Goal: Contribute content: Contribute content

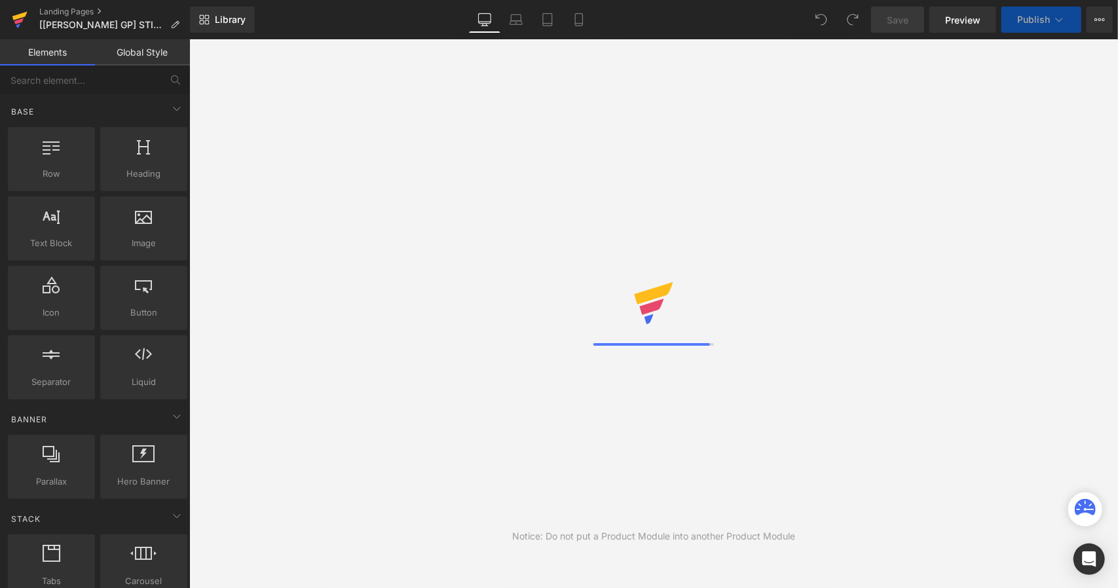
click at [21, 14] on icon at bounding box center [19, 16] width 15 height 9
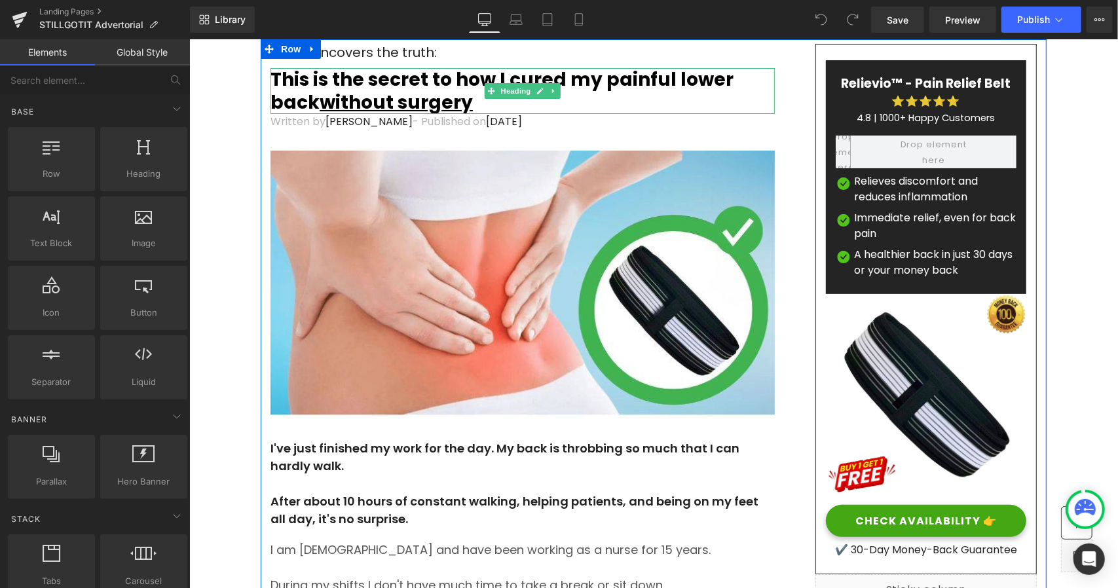
click at [428, 94] on u "without surgery" at bounding box center [395, 102] width 153 height 26
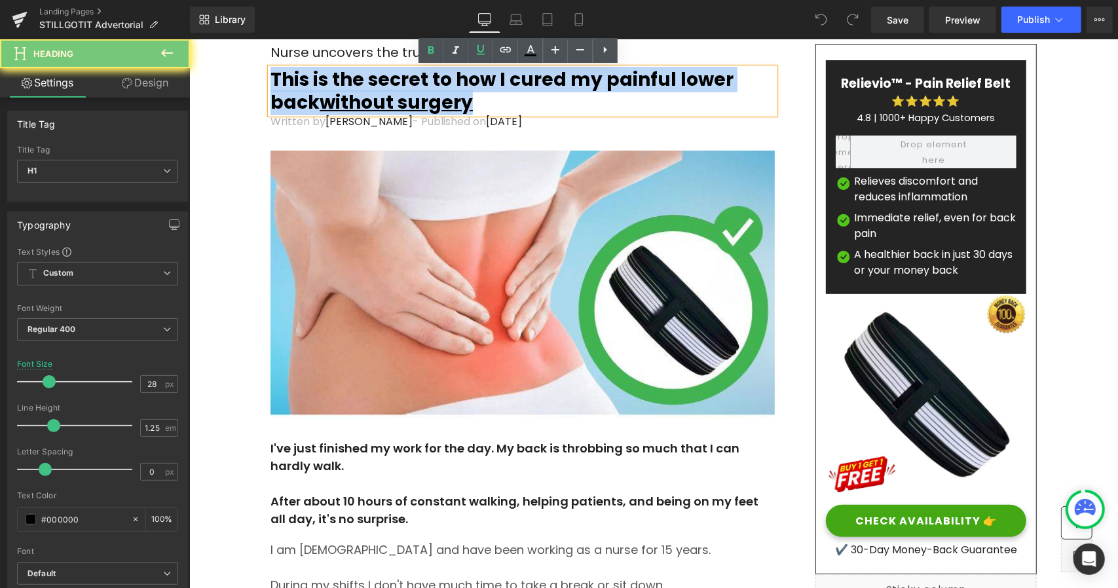
click at [428, 94] on u "without surgery" at bounding box center [395, 102] width 153 height 26
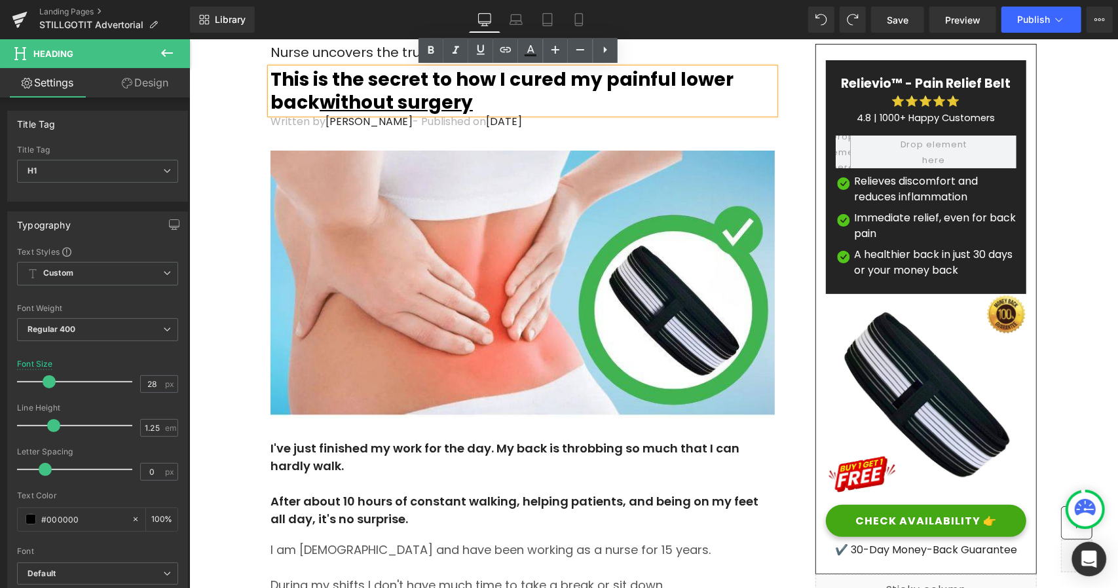
click at [1084, 555] on icon "Open Intercom Messenger" at bounding box center [1089, 559] width 15 height 17
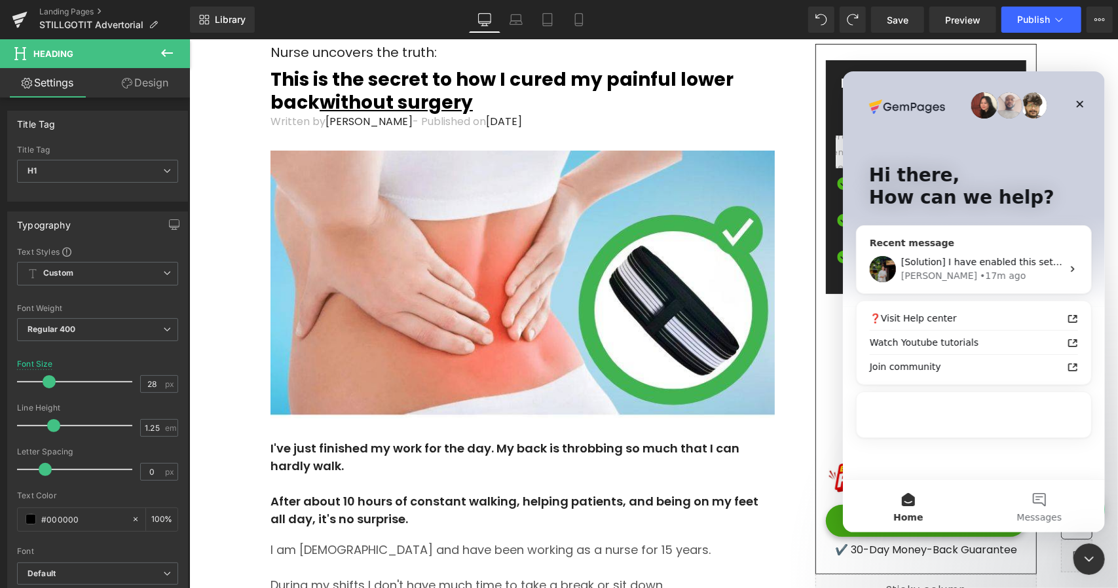
click at [926, 274] on div "[PERSON_NAME]" at bounding box center [939, 276] width 76 height 14
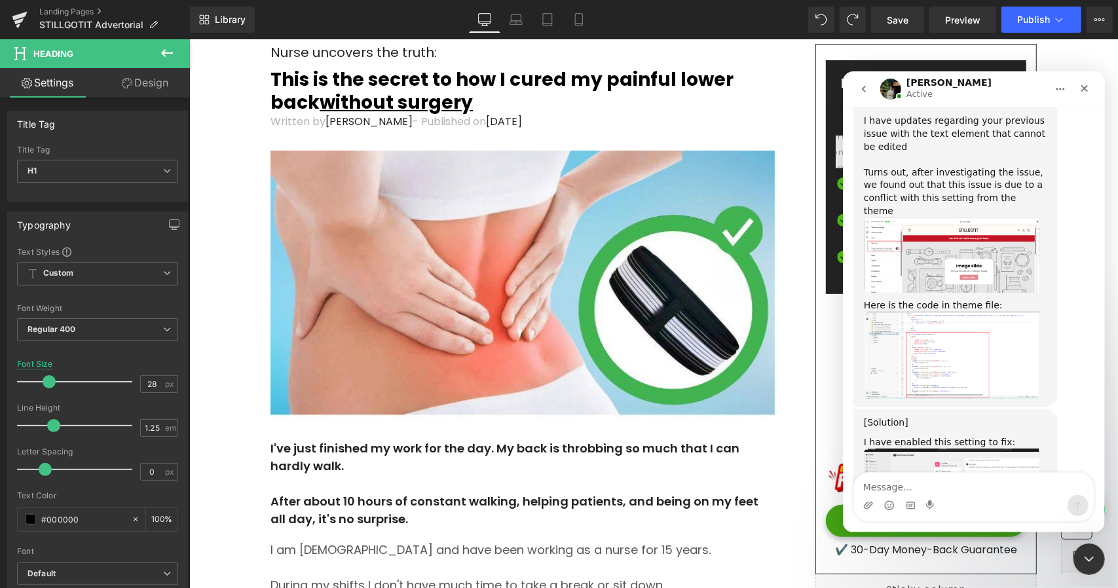
scroll to position [1437, 0]
click at [916, 450] on img "Jeremy says…" at bounding box center [951, 488] width 176 height 77
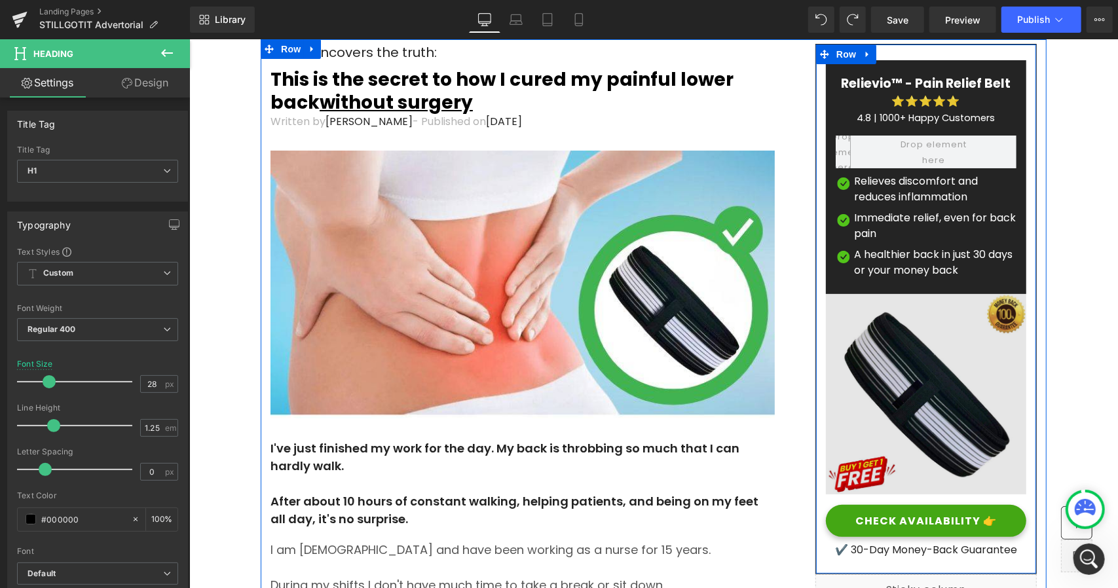
scroll to position [1503, 0]
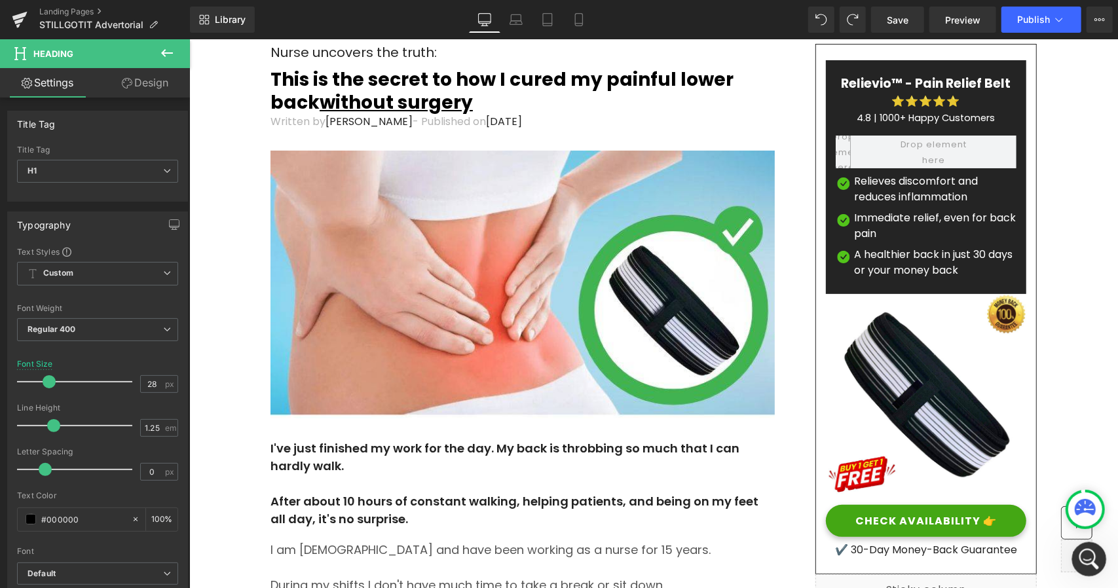
click at [1085, 563] on icon "Open Intercom Messenger" at bounding box center [1088, 558] width 22 height 22
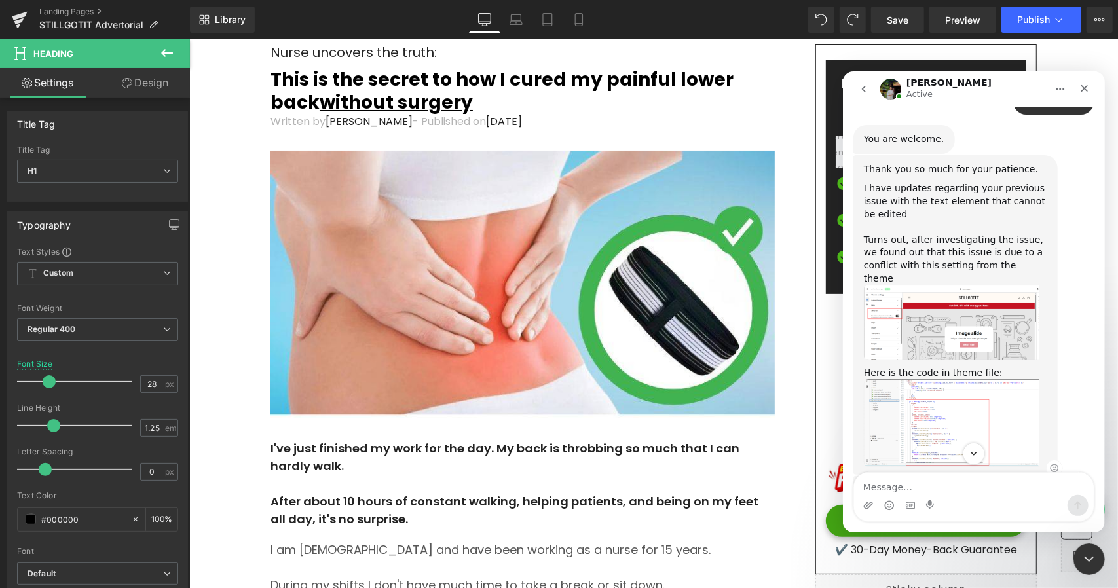
scroll to position [1306, 0]
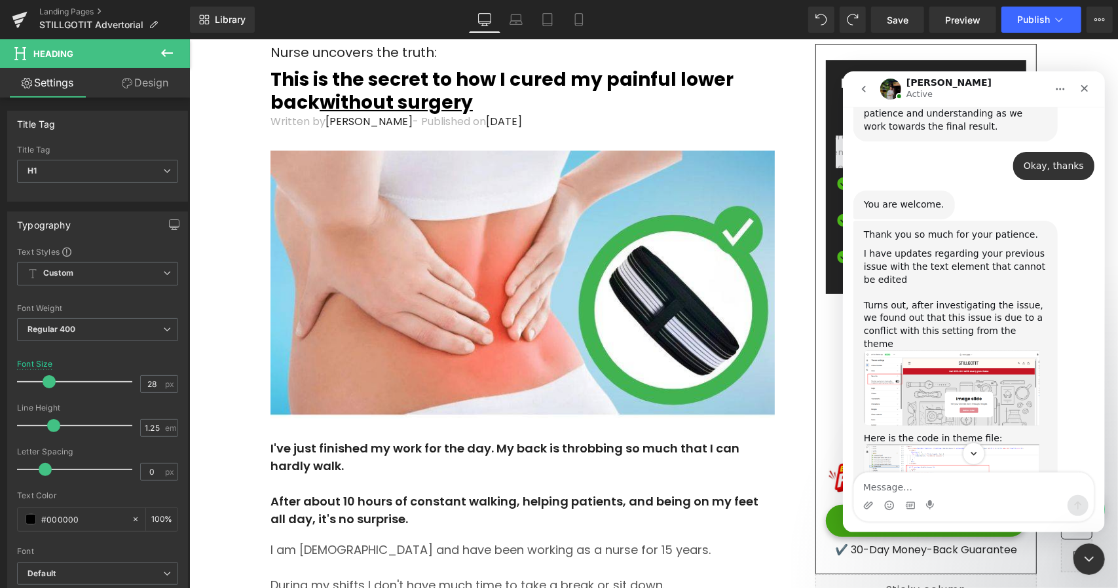
click at [911, 350] on img "Jeremy says…" at bounding box center [951, 387] width 176 height 75
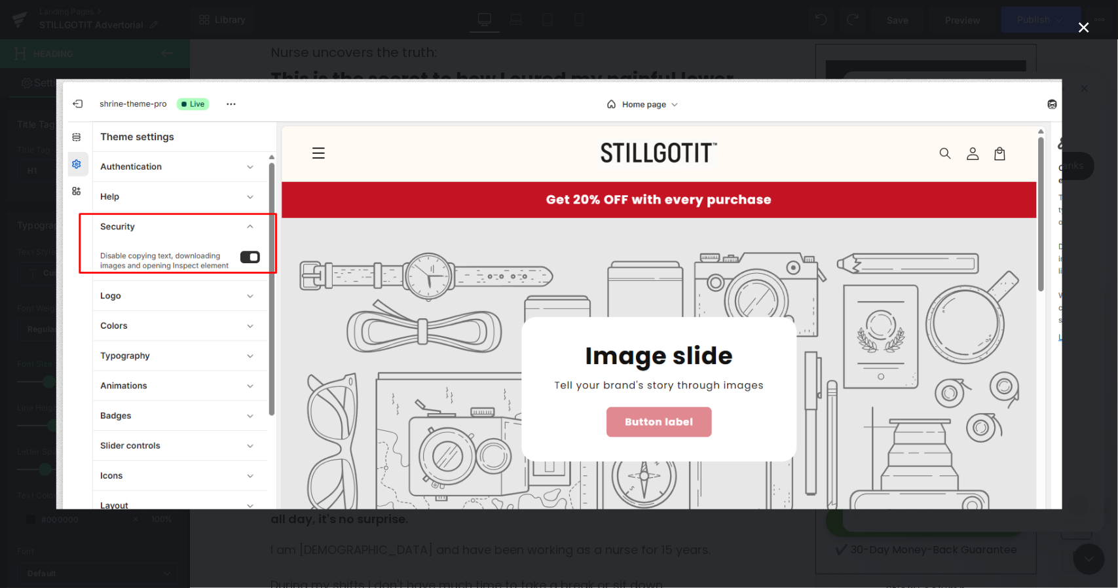
click at [837, 546] on div "Intercom messenger" at bounding box center [559, 294] width 1118 height 588
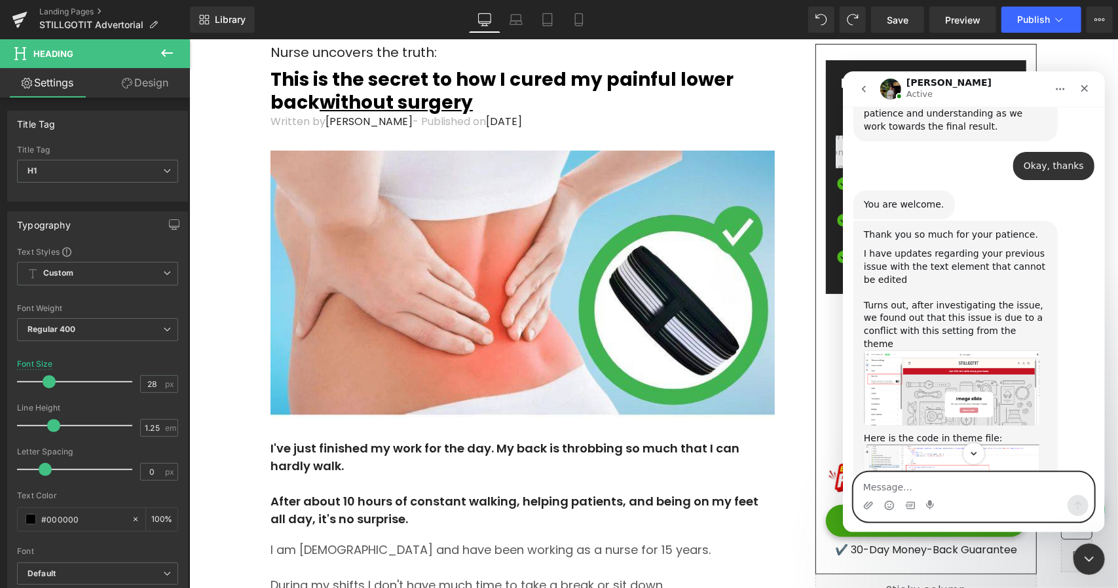
click at [935, 484] on textarea "Message…" at bounding box center [974, 483] width 240 height 22
type textarea "Great, thank you"
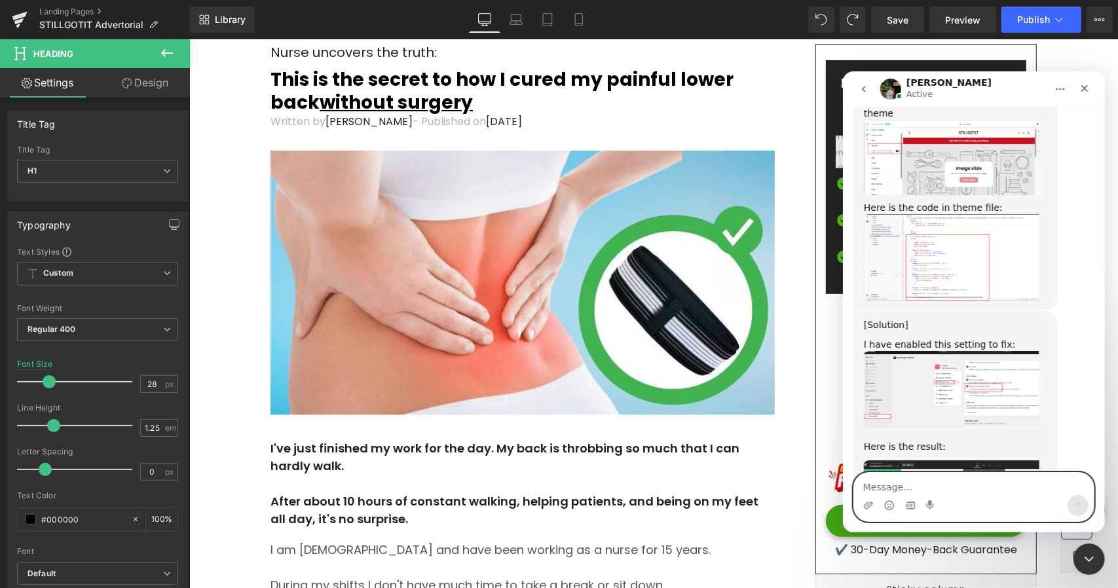
scroll to position [1542, 0]
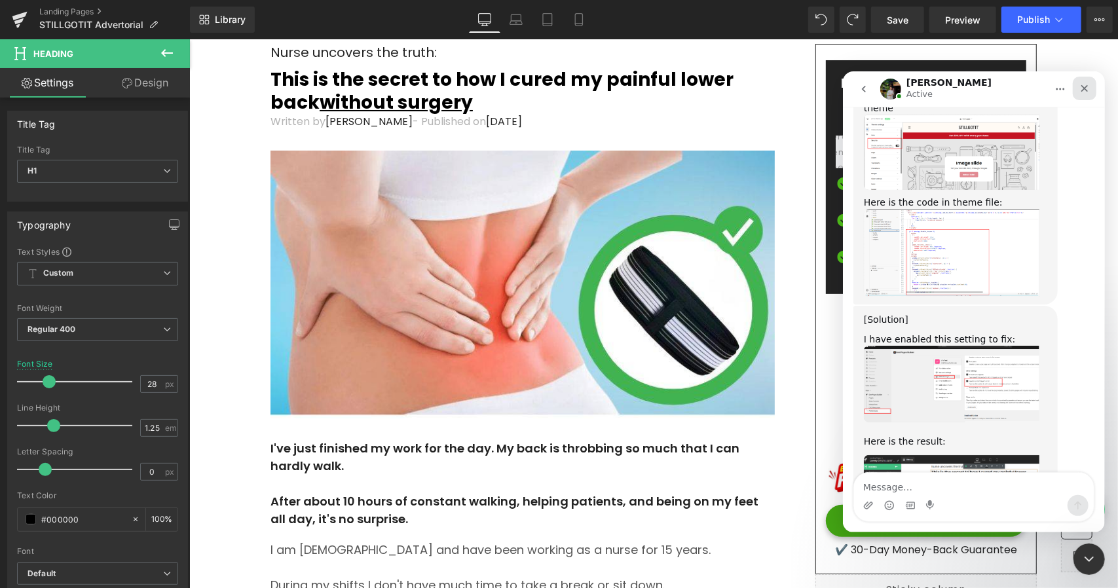
click at [1077, 82] on div "Close" at bounding box center [1084, 88] width 24 height 24
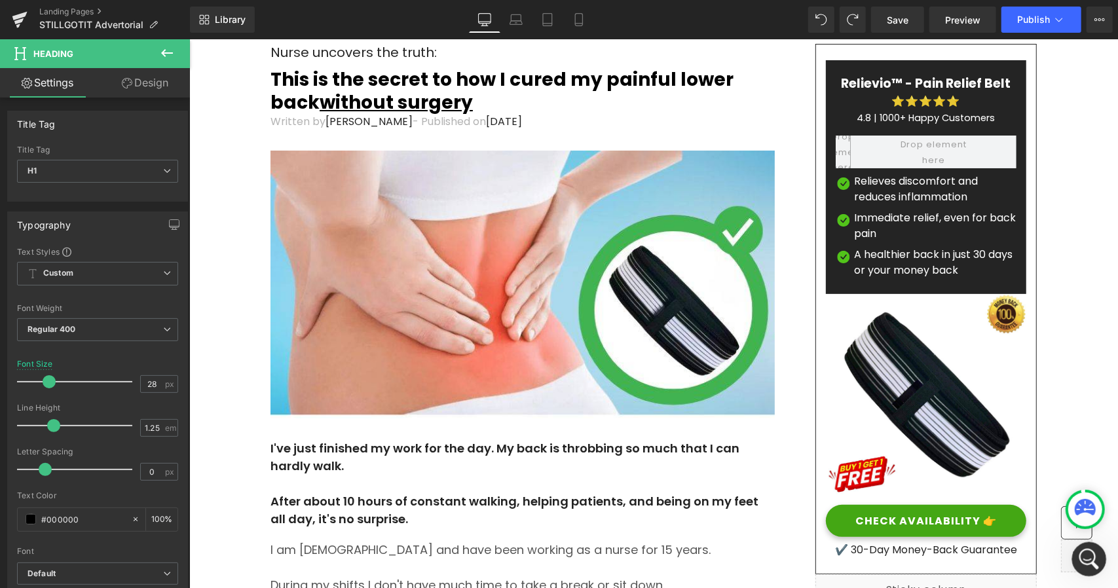
click at [1093, 551] on icon "Open Intercom Messenger" at bounding box center [1088, 558] width 22 height 22
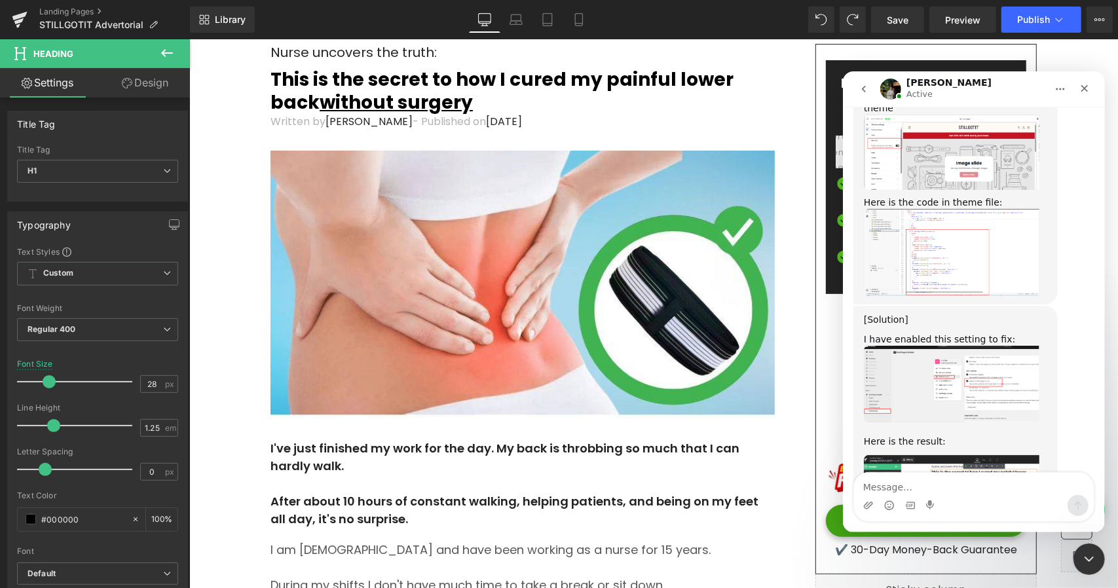
click at [373, 457] on div at bounding box center [559, 274] width 1118 height 549
click at [372, 456] on p "I've just finished my work for the day. My back is throbbing so much that I can…" at bounding box center [522, 456] width 504 height 35
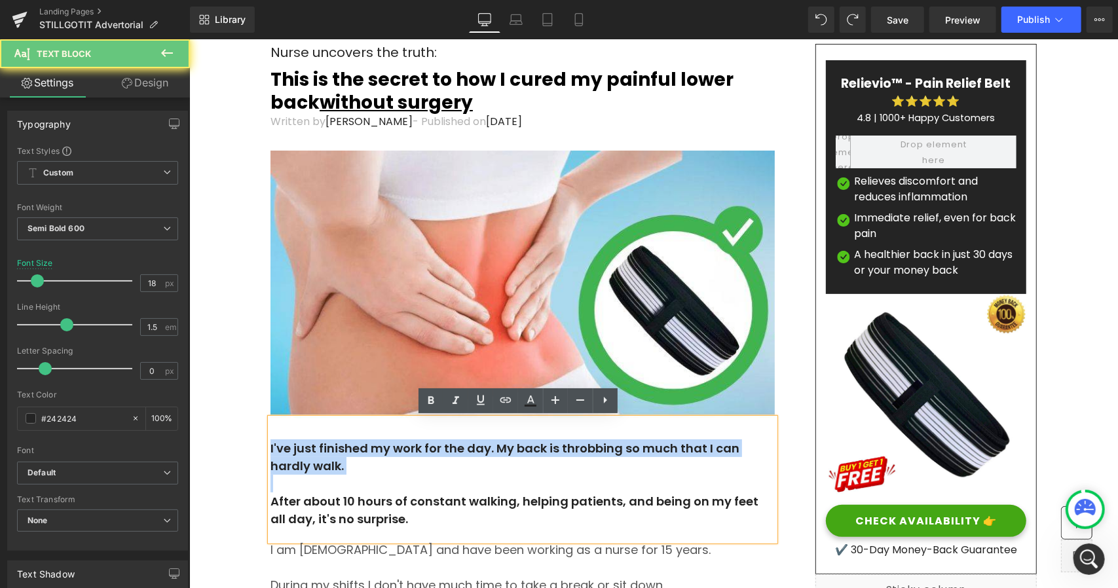
click at [372, 451] on p "I've just finished my work for the day. My back is throbbing so much that I can…" at bounding box center [522, 456] width 504 height 35
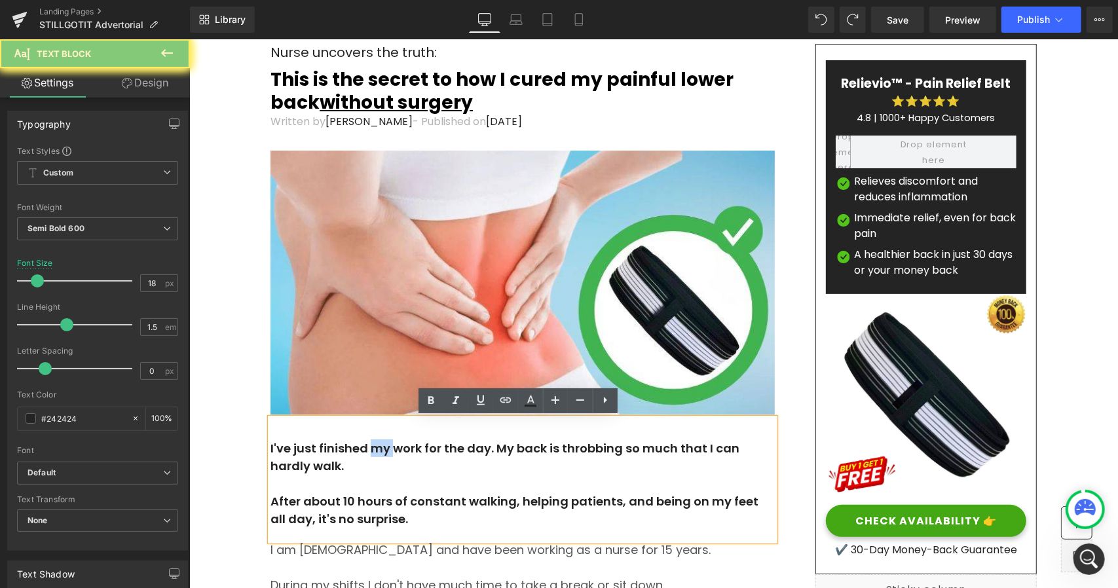
click at [372, 451] on p "I've just finished my work for the day. My back is throbbing so much that I can…" at bounding box center [522, 456] width 504 height 35
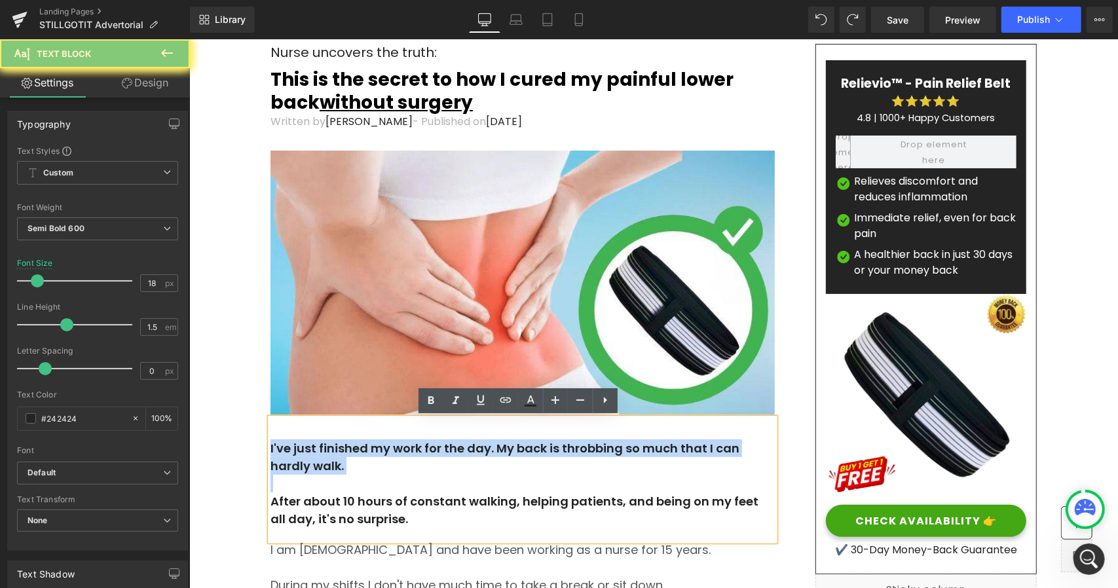
click at [372, 451] on p "I've just finished my work for the day. My back is throbbing so much that I can…" at bounding box center [522, 456] width 504 height 35
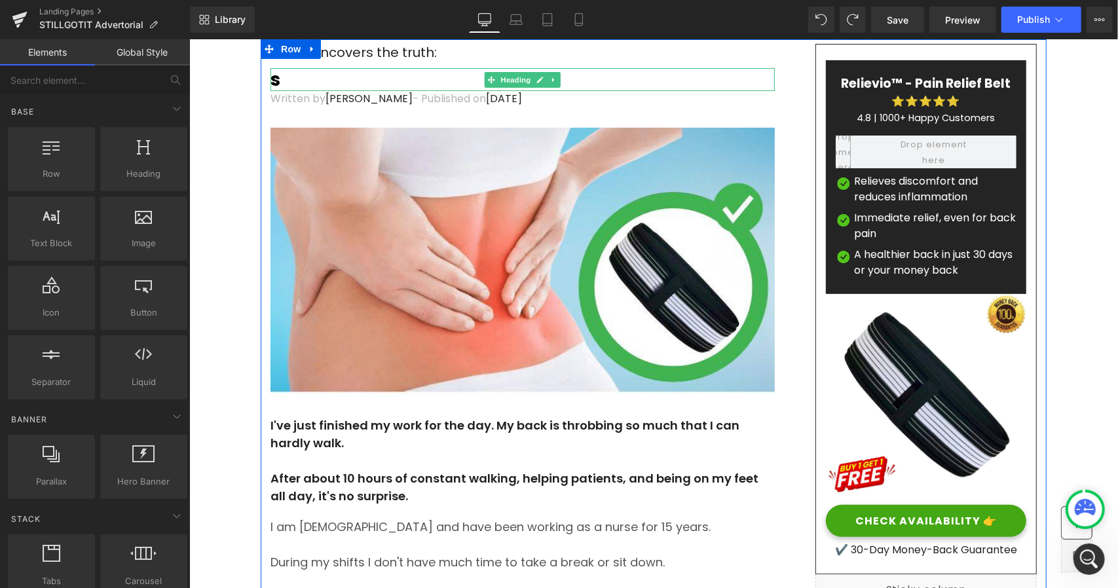
click at [295, 75] on h1 "s" at bounding box center [522, 78] width 504 height 23
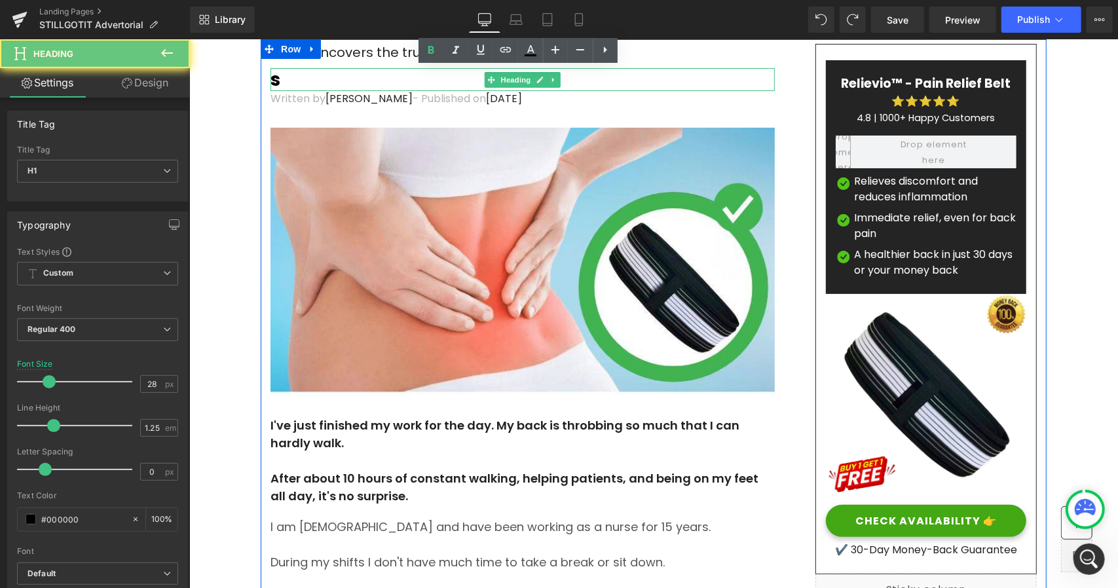
click at [295, 75] on h1 "s" at bounding box center [522, 78] width 504 height 23
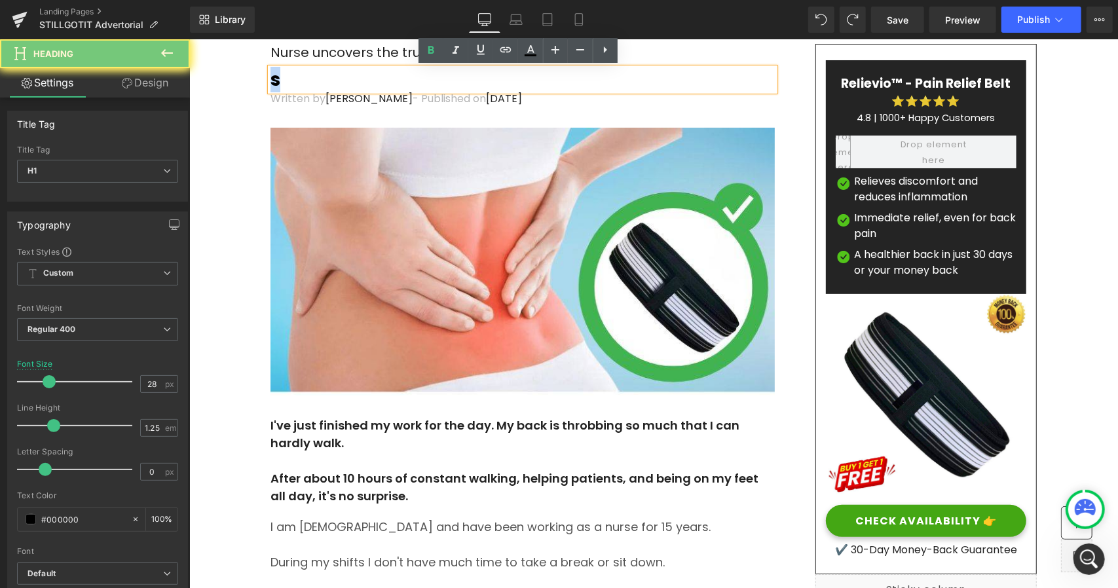
click at [295, 75] on h1 "s" at bounding box center [522, 78] width 504 height 23
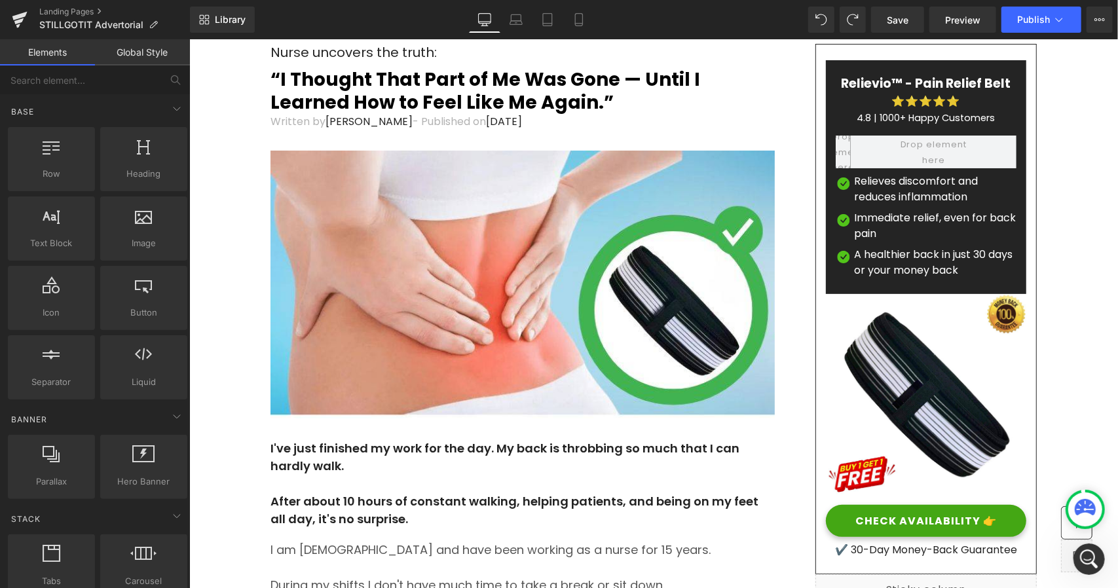
click at [318, 48] on span "Nurse uncovers the truth:" at bounding box center [353, 52] width 166 height 18
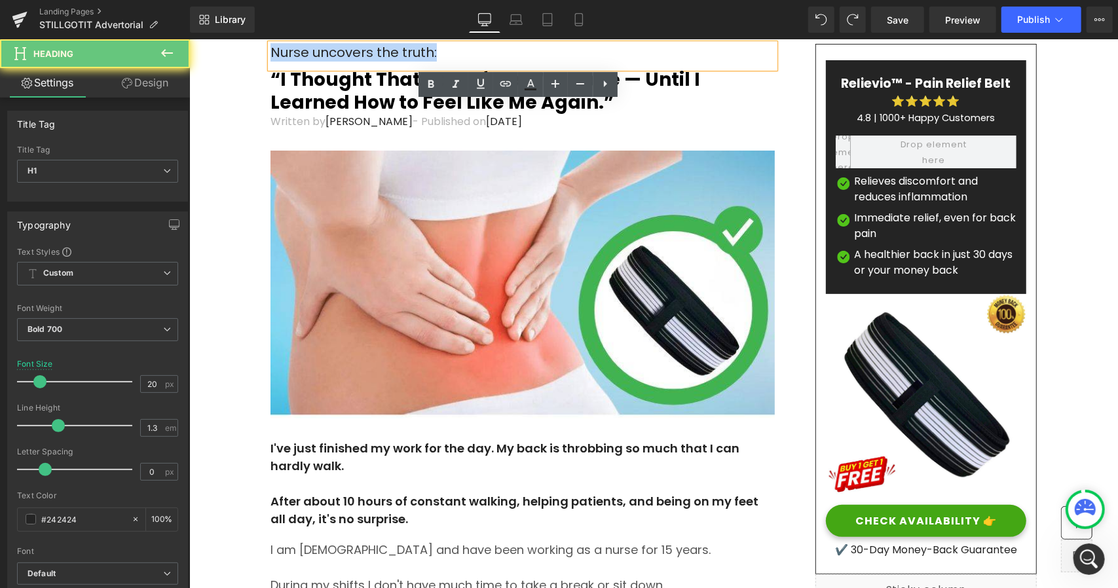
click at [318, 48] on span "Nurse uncovers the truth:" at bounding box center [353, 52] width 166 height 18
paste div
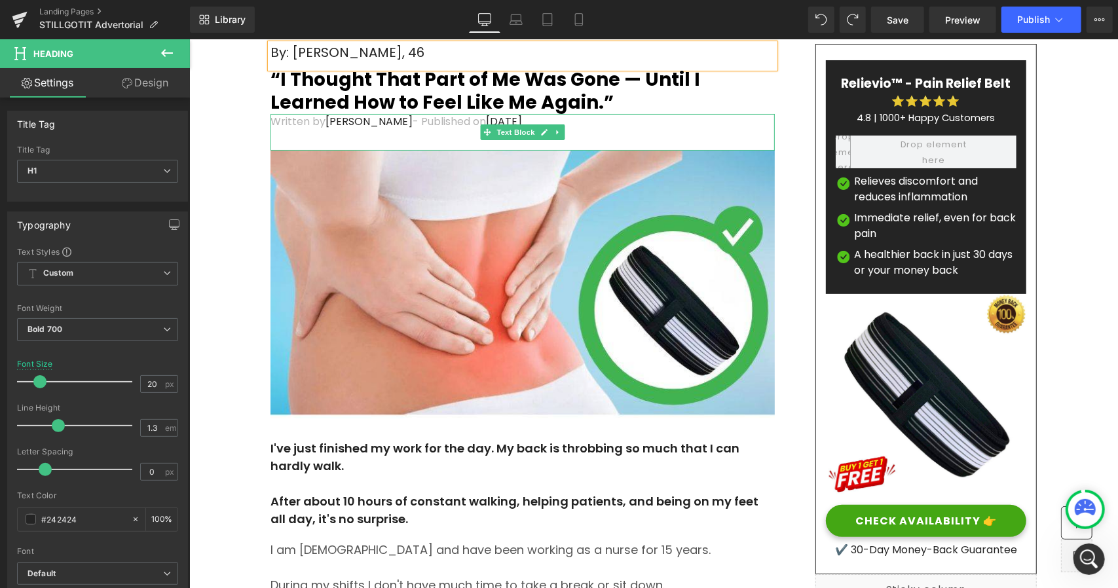
click at [340, 121] on span "[PERSON_NAME]" at bounding box center [368, 120] width 87 height 15
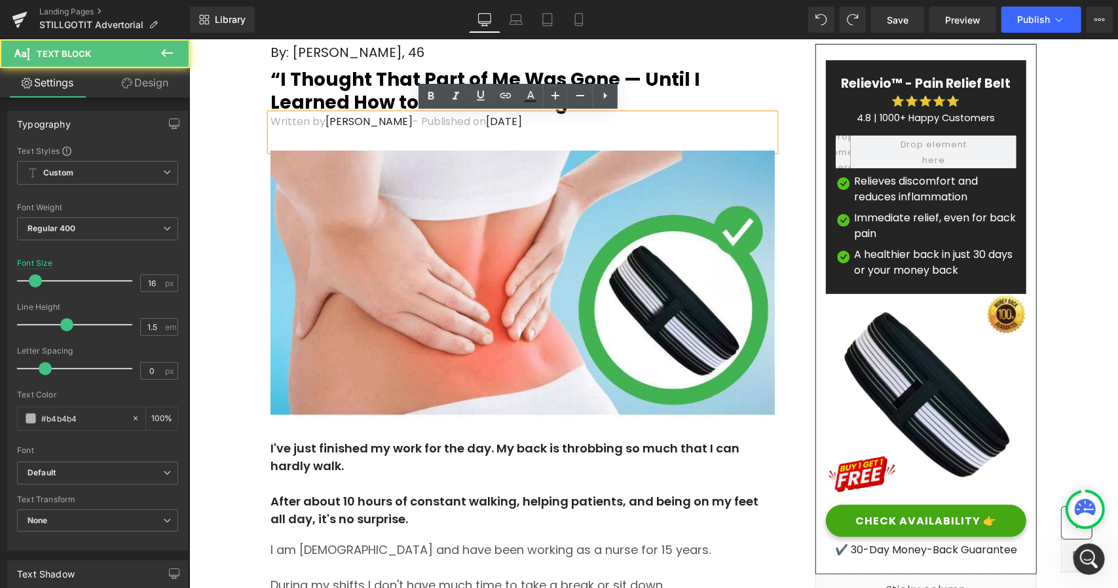
click at [376, 121] on p "Written by [PERSON_NAME] - Published on [DATE]" at bounding box center [522, 121] width 504 height 16
click at [387, 120] on p "Written by [PERSON_NAME] - Published on [DATE]" at bounding box center [522, 121] width 504 height 16
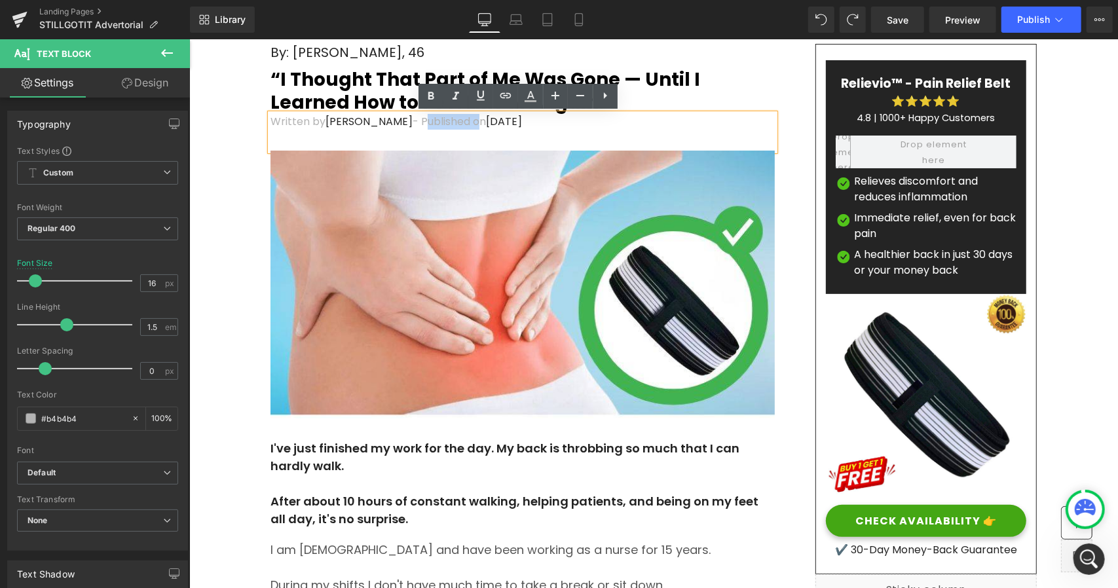
click at [387, 120] on p "Written by [PERSON_NAME] - Published on [DATE]" at bounding box center [522, 121] width 504 height 16
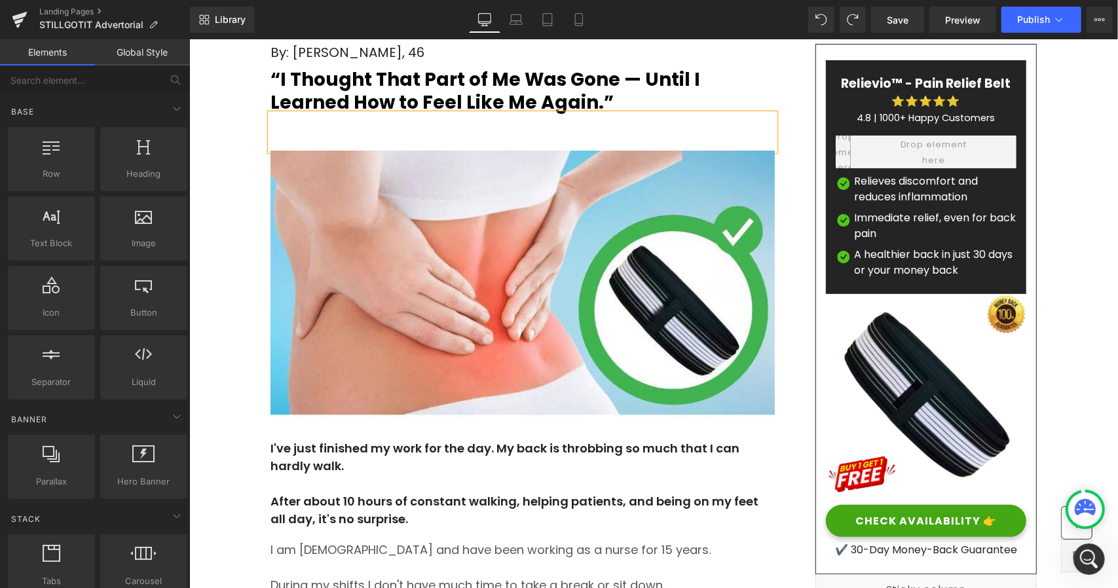
click at [278, 140] on div at bounding box center [522, 131] width 504 height 37
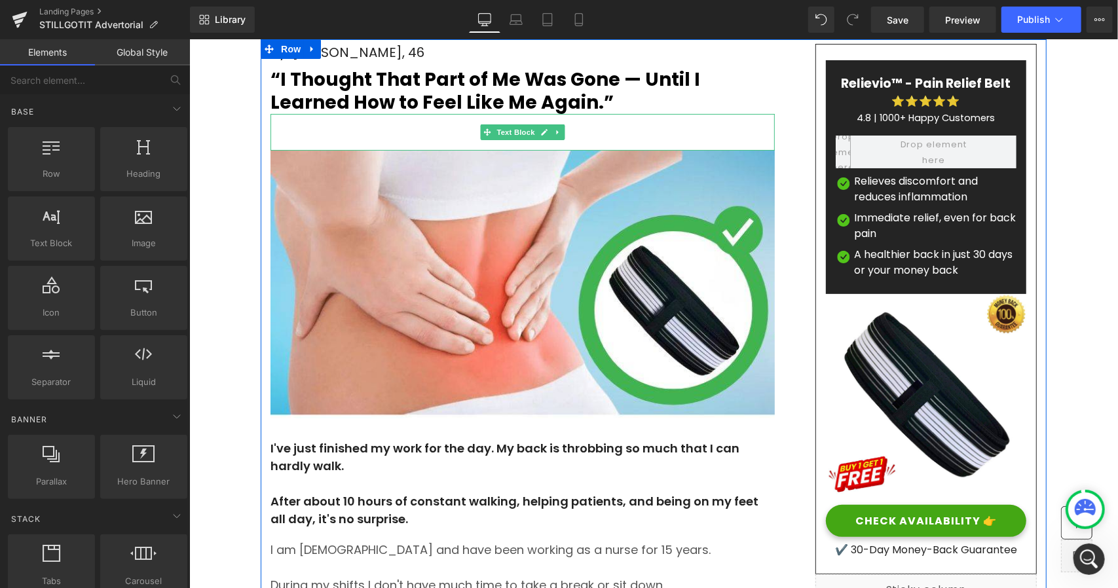
click at [319, 134] on div at bounding box center [522, 131] width 504 height 37
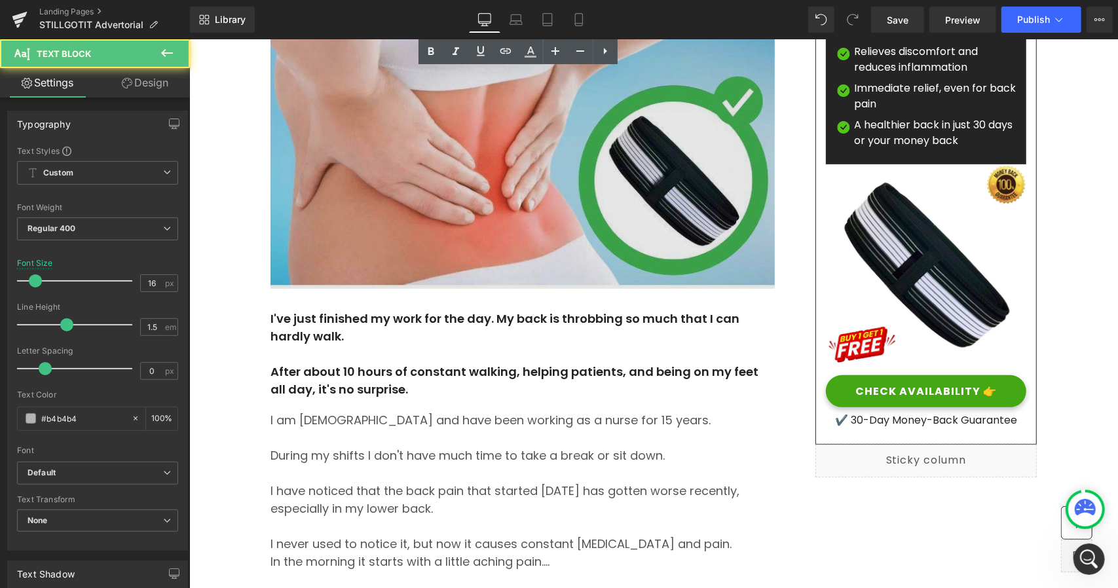
scroll to position [131, 0]
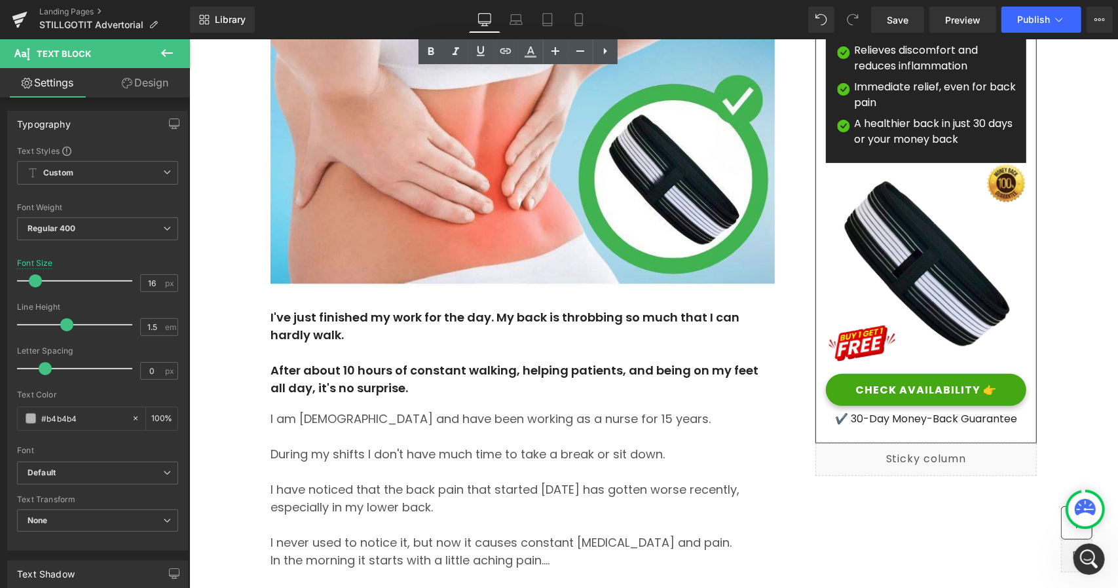
click at [385, 337] on p "I've just finished my work for the day. My back is throbbing so much that I can…" at bounding box center [522, 325] width 504 height 35
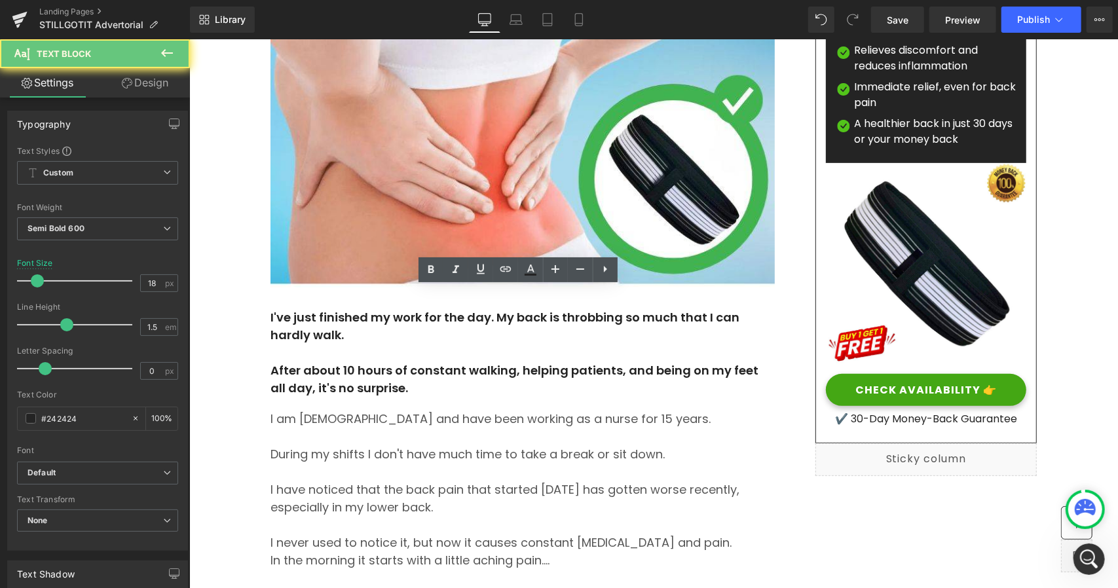
click at [385, 337] on p "I've just finished my work for the day. My back is throbbing so much that I can…" at bounding box center [522, 325] width 504 height 35
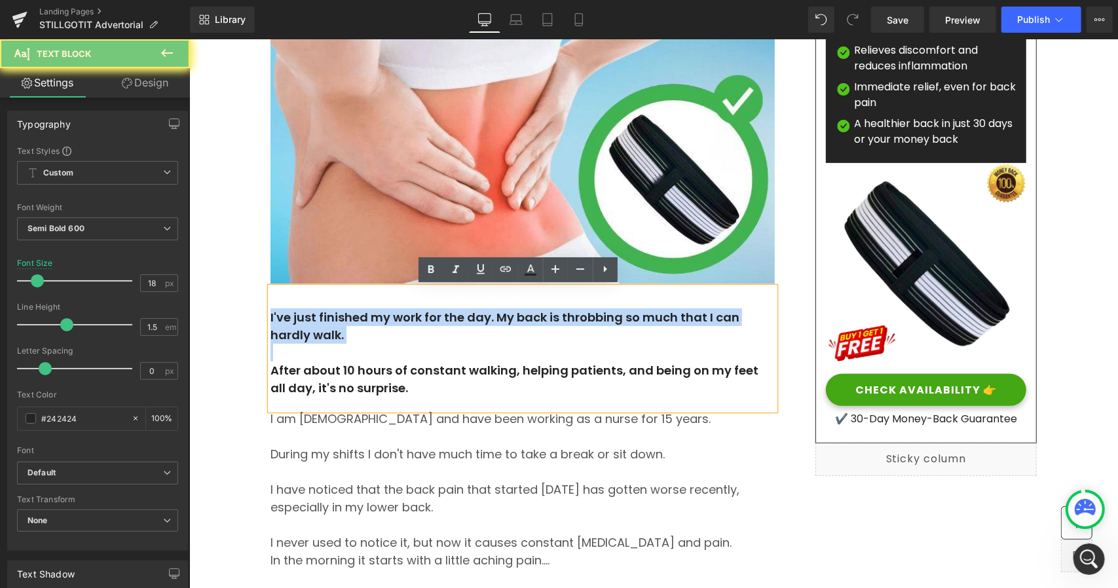
click at [385, 337] on p "I've just finished my work for the day. My back is throbbing so much that I can…" at bounding box center [522, 325] width 504 height 35
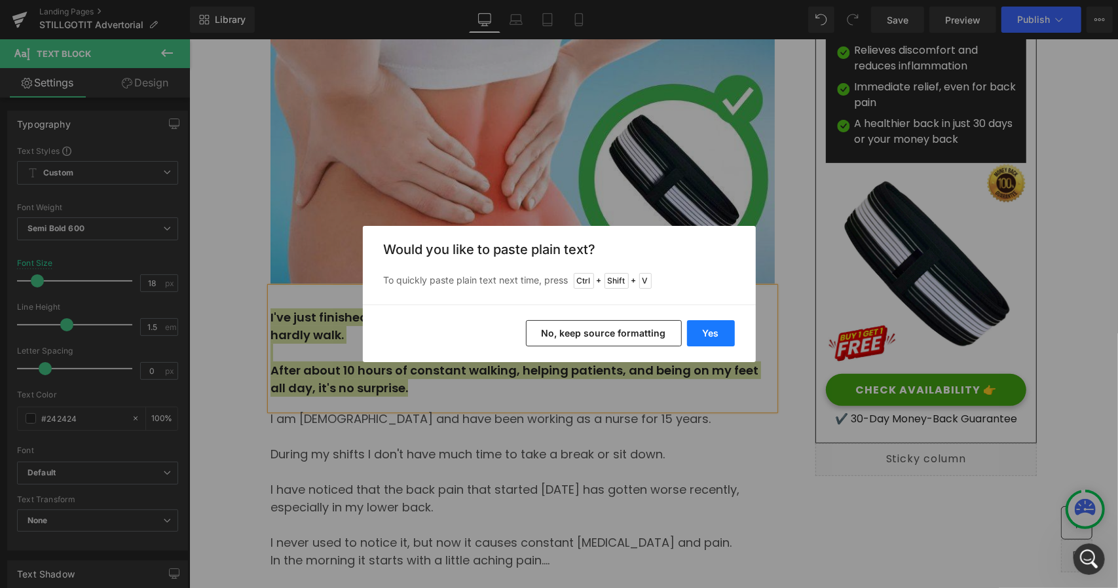
click at [698, 331] on button "Yes" at bounding box center [711, 333] width 48 height 26
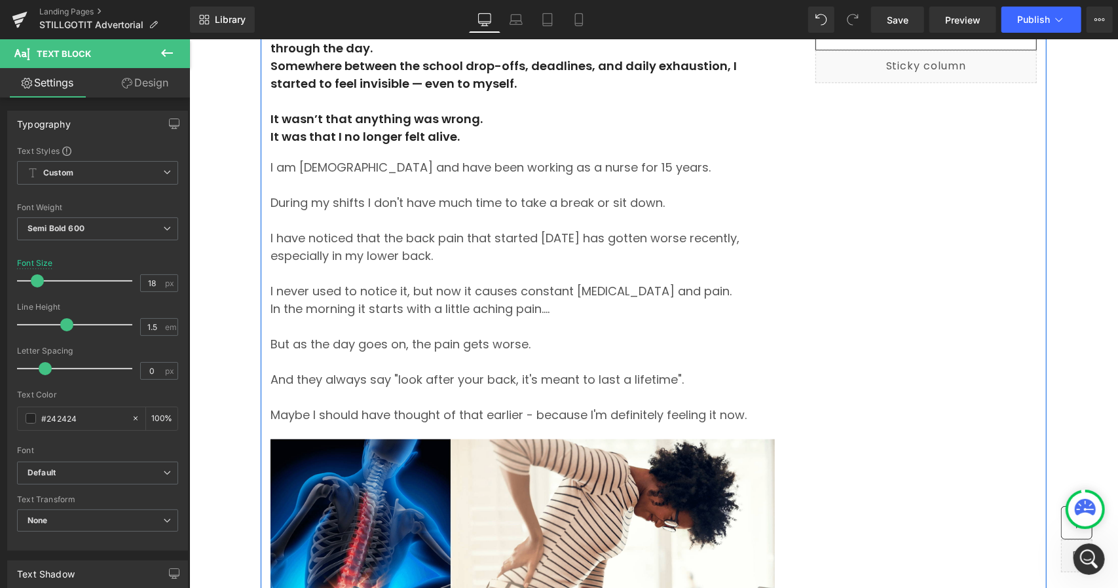
click at [398, 336] on p "But as the day goes on, the pain gets worse." at bounding box center [522, 344] width 504 height 18
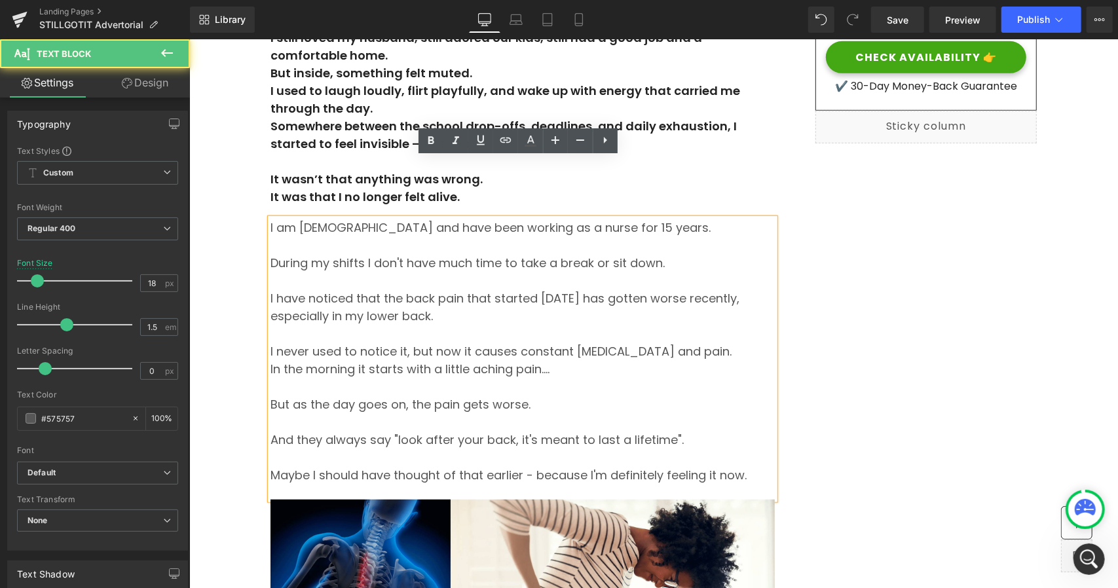
scroll to position [459, 0]
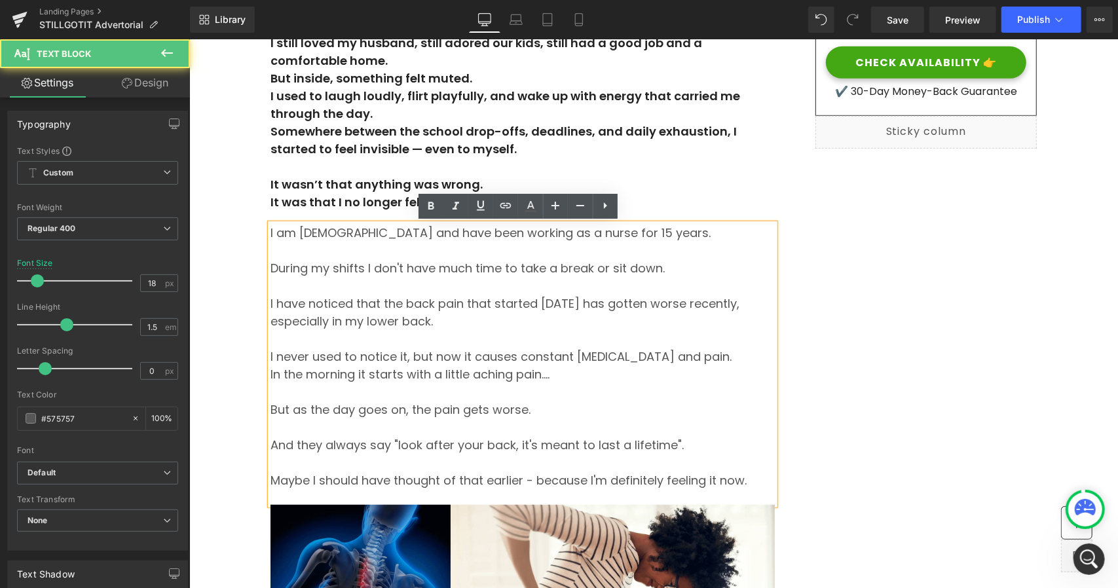
click at [580, 259] on p "During my shifts I don't have much time to take a break or sit down." at bounding box center [522, 268] width 504 height 18
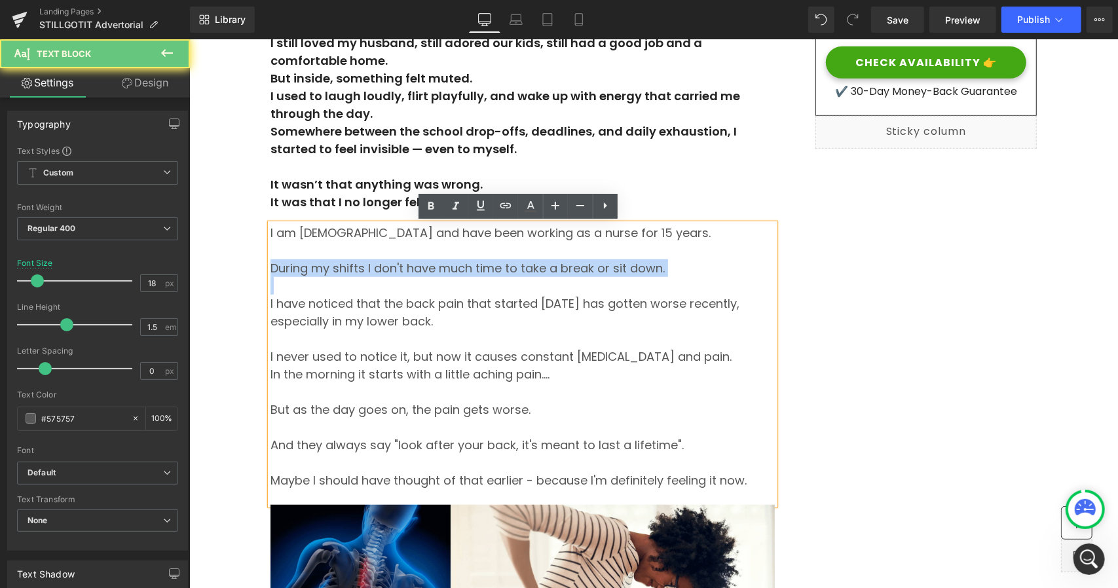
click at [580, 259] on p "During my shifts I don't have much time to take a break or sit down." at bounding box center [522, 268] width 504 height 18
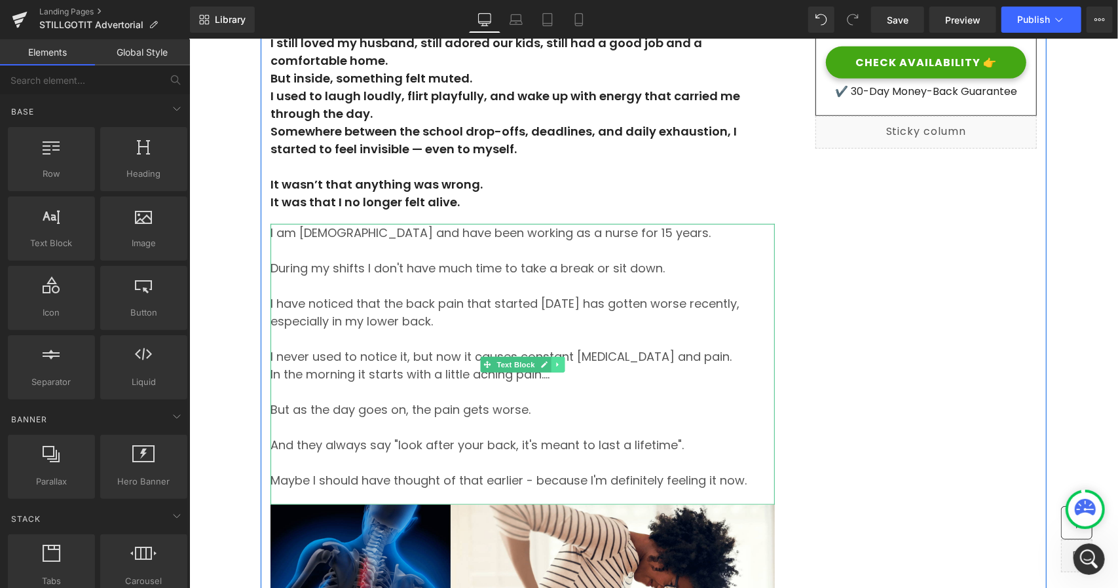
click at [556, 363] on icon at bounding box center [557, 364] width 7 height 8
click at [561, 367] on icon at bounding box center [564, 363] width 7 height 7
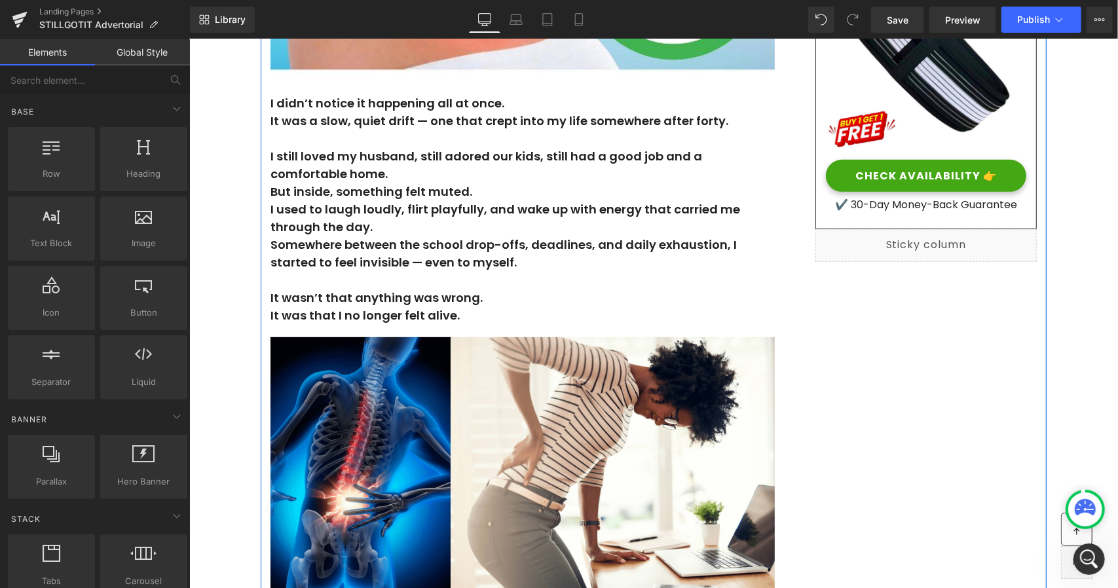
scroll to position [328, 0]
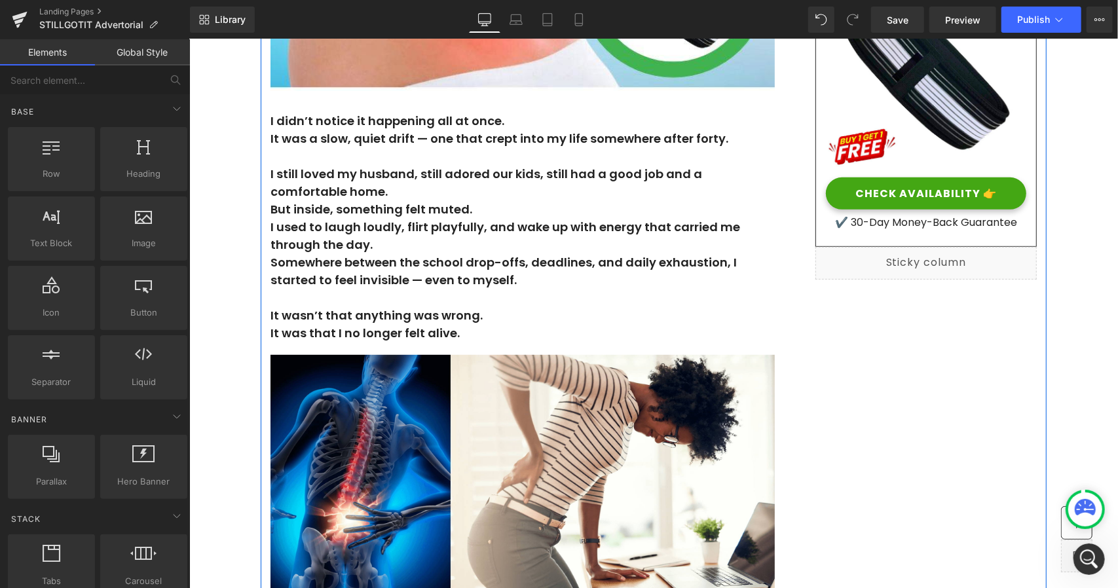
click at [355, 279] on p "Somewhere between the school drop-offs, deadlines, and daily exhaustion, I star…" at bounding box center [522, 270] width 504 height 35
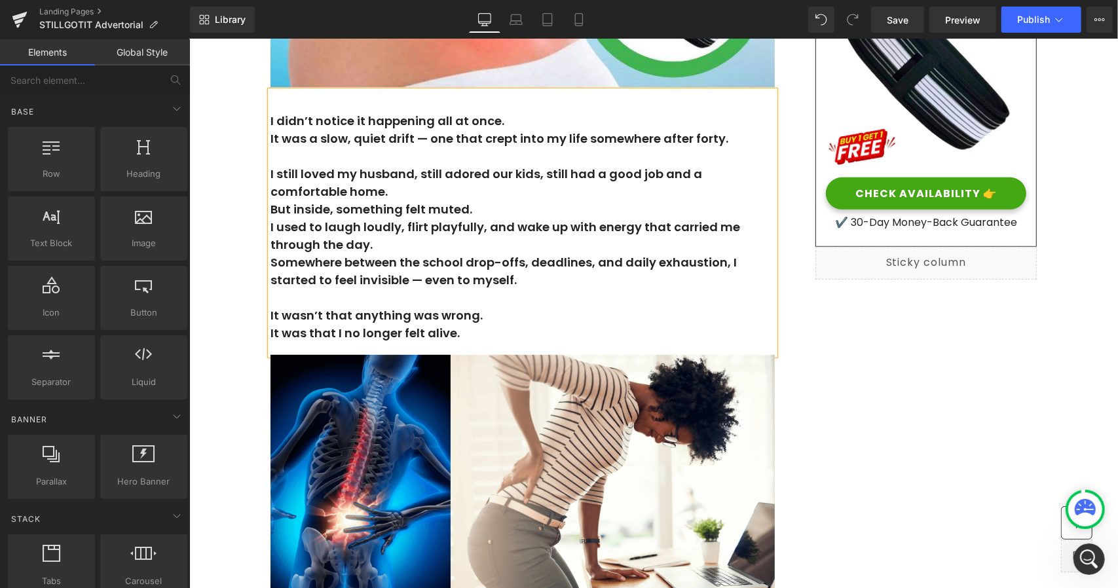
click at [355, 279] on p "Somewhere between the school drop-offs, deadlines, and daily exhaustion, I star…" at bounding box center [522, 270] width 504 height 35
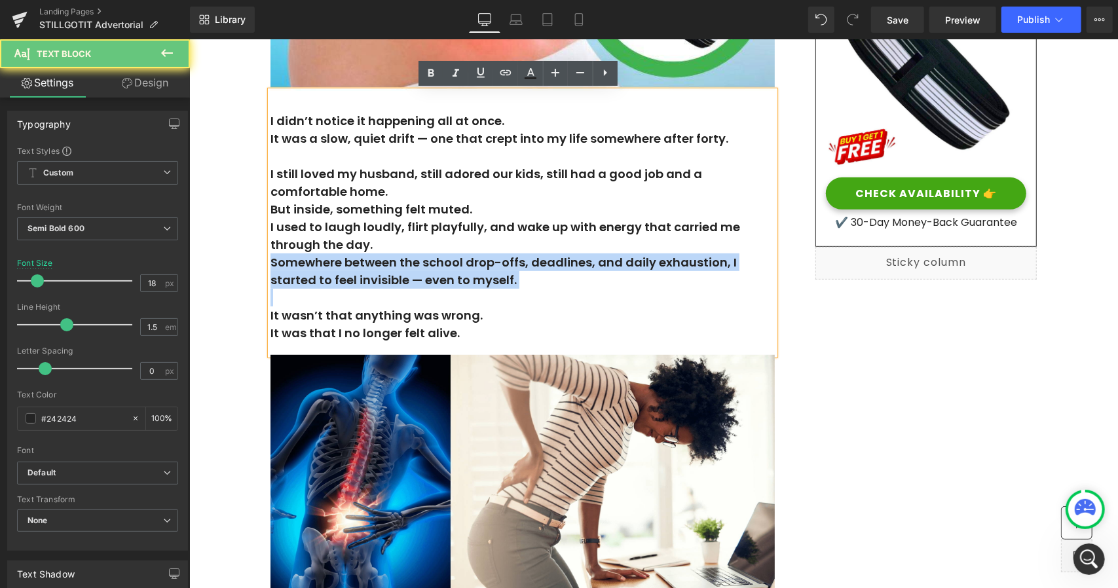
click at [355, 279] on p "Somewhere between the school drop-offs, deadlines, and daily exhaustion, I star…" at bounding box center [522, 270] width 504 height 35
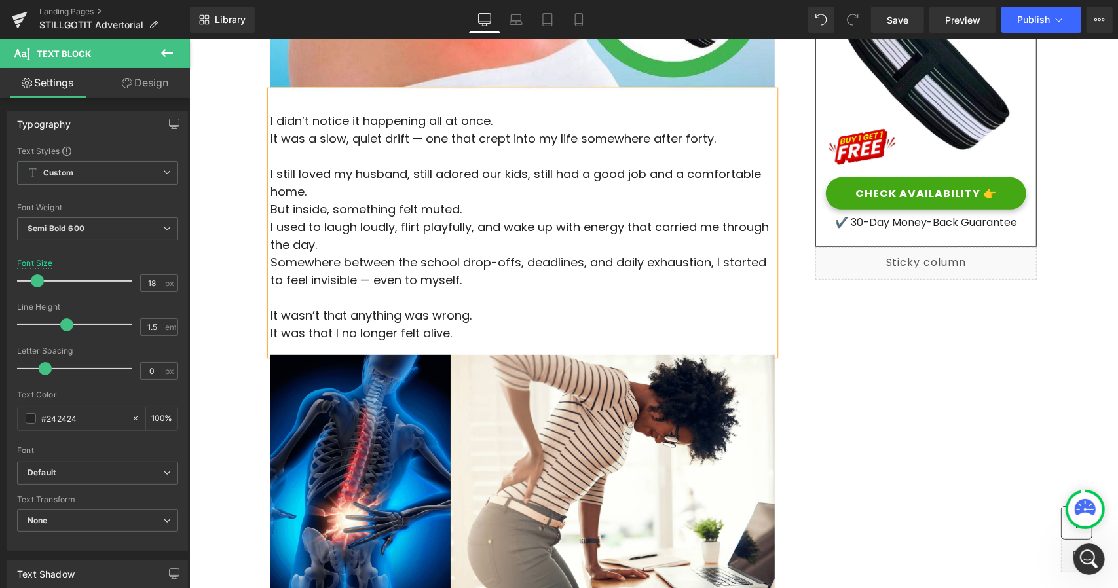
click at [341, 191] on p "I still loved my husband, still adored our kids, still had a good job and a com…" at bounding box center [522, 181] width 504 height 35
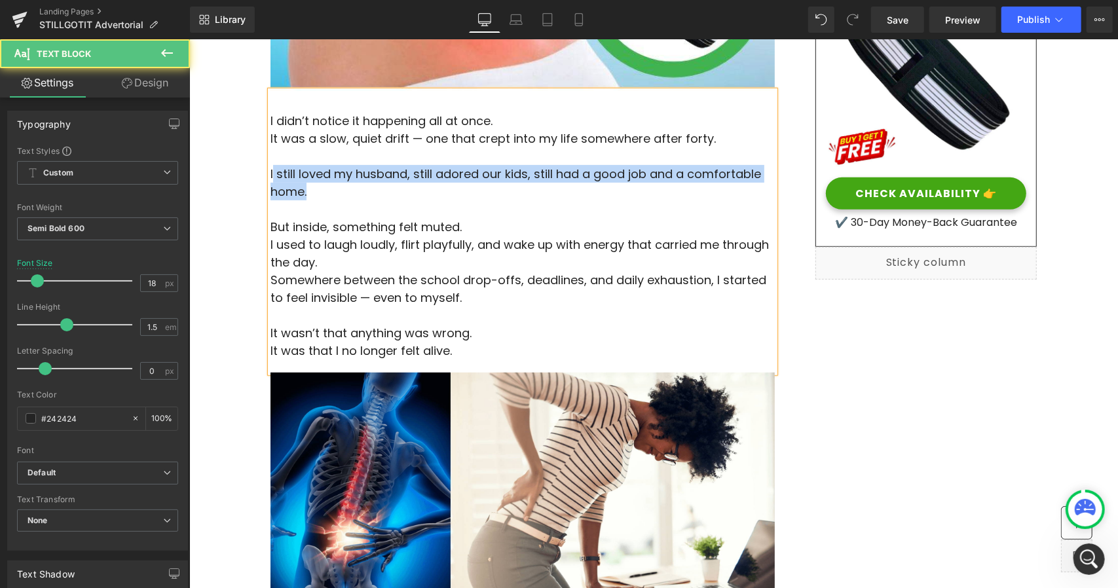
drag, startPoint x: 320, startPoint y: 189, endPoint x: 266, endPoint y: 175, distance: 55.4
click at [270, 175] on p "I still loved my husband, still adored our kids, still had a good job and a com…" at bounding box center [522, 181] width 504 height 35
click at [282, 173] on span "I still loved my husband, still adored our kids, still had a good job and a com…" at bounding box center [515, 182] width 491 height 34
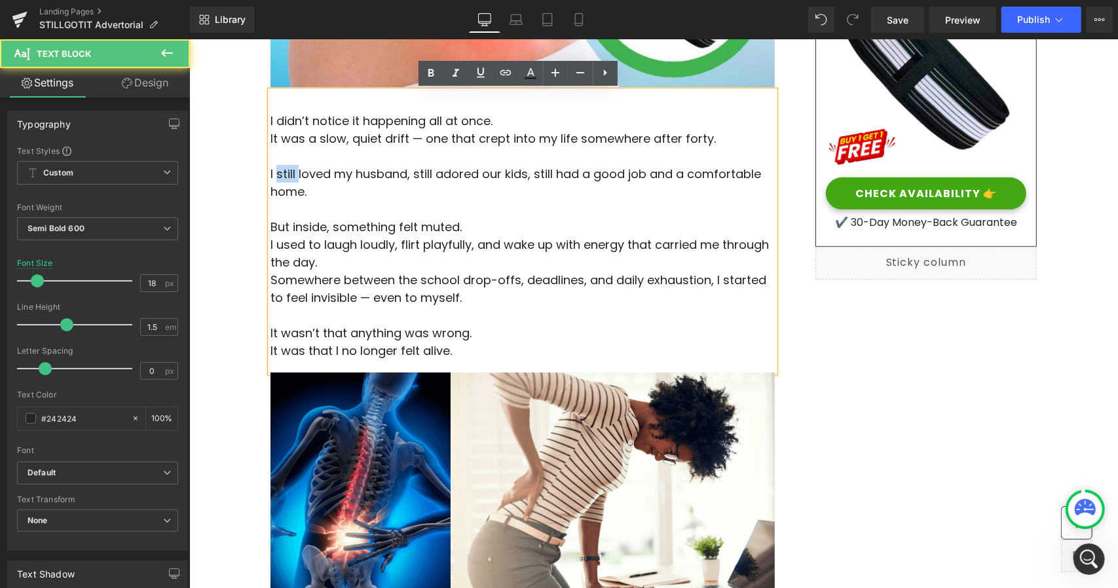
click at [282, 173] on span "I still loved my husband, still adored our kids, still had a good job and a com…" at bounding box center [515, 182] width 491 height 34
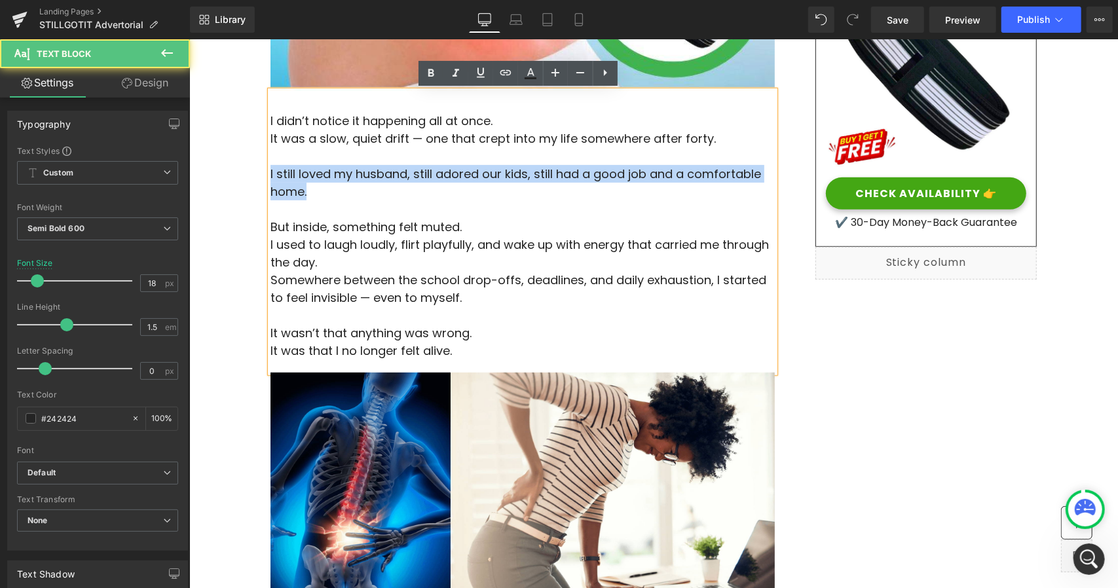
click at [282, 173] on span "I still loved my husband, still adored our kids, still had a good job and a com…" at bounding box center [515, 182] width 491 height 34
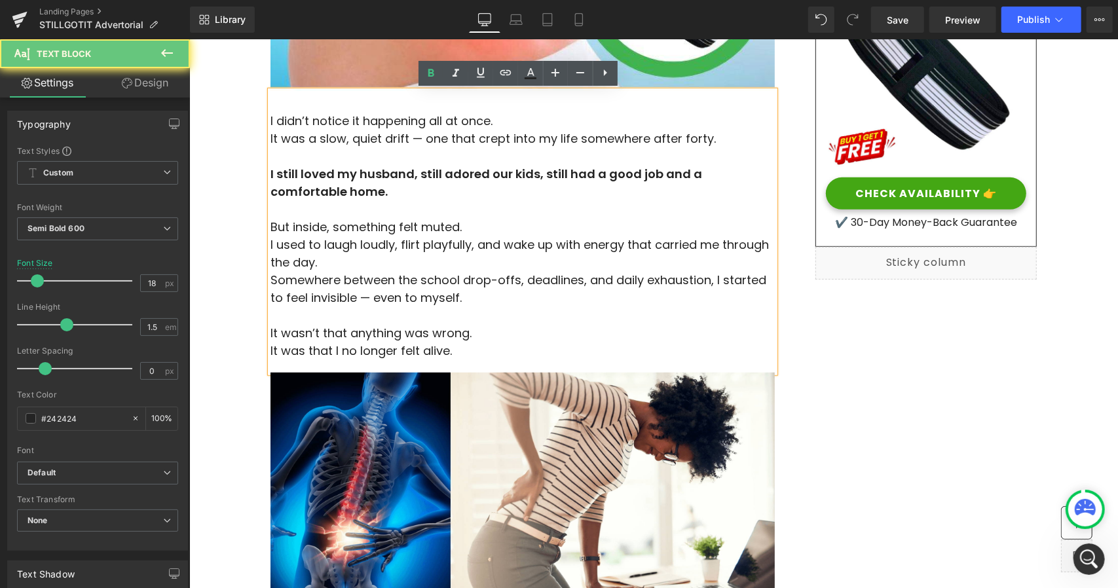
click at [305, 121] on span "I didn’t notice it happening all at once." at bounding box center [381, 120] width 222 height 16
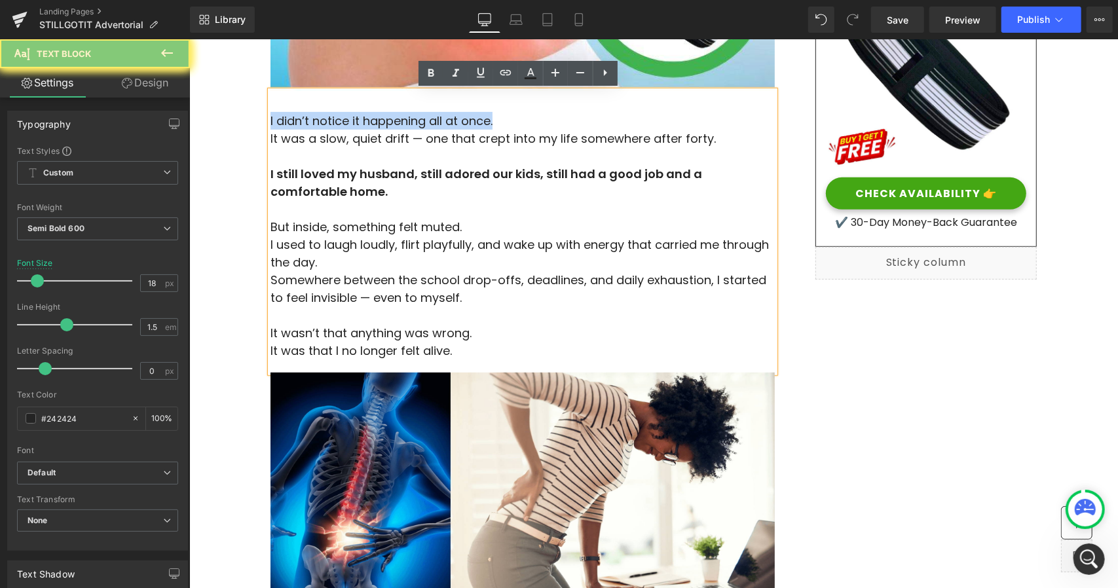
click at [305, 121] on span "I didn’t notice it happening all at once." at bounding box center [381, 120] width 222 height 16
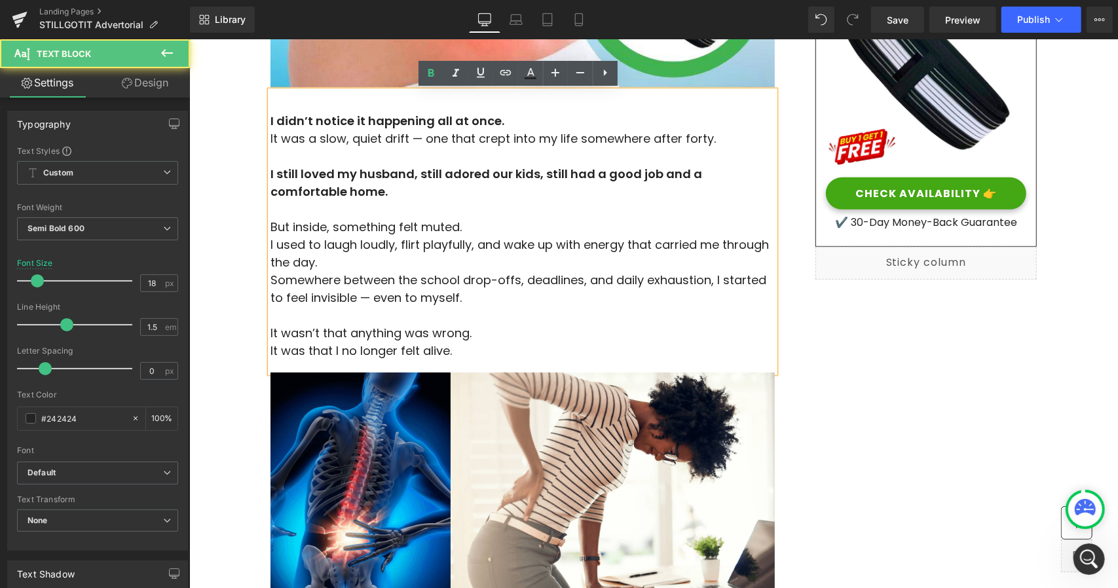
click at [282, 142] on span "It was a slow, quiet drift — one that crept into my life somewhere after forty." at bounding box center [492, 138] width 445 height 16
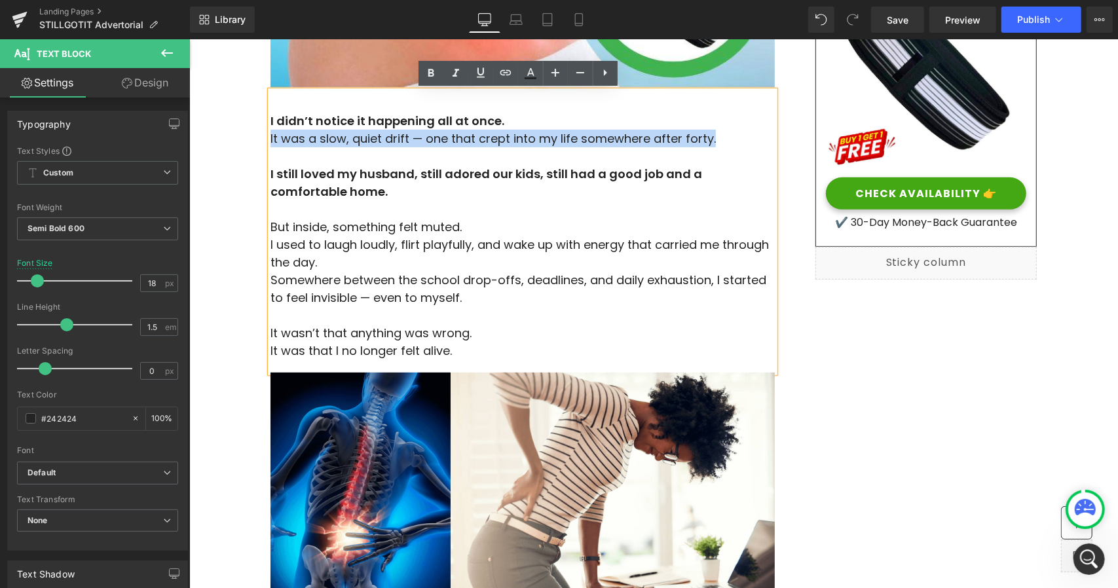
click at [282, 142] on span "It was a slow, quiet drift — one that crept into my life somewhere after forty." at bounding box center [492, 138] width 445 height 16
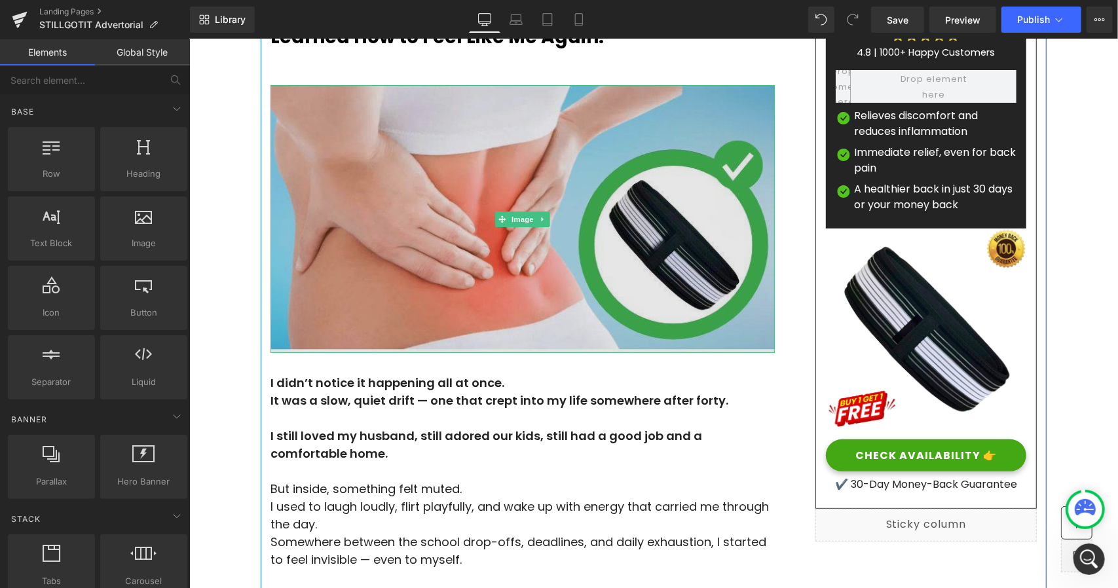
scroll to position [0, 0]
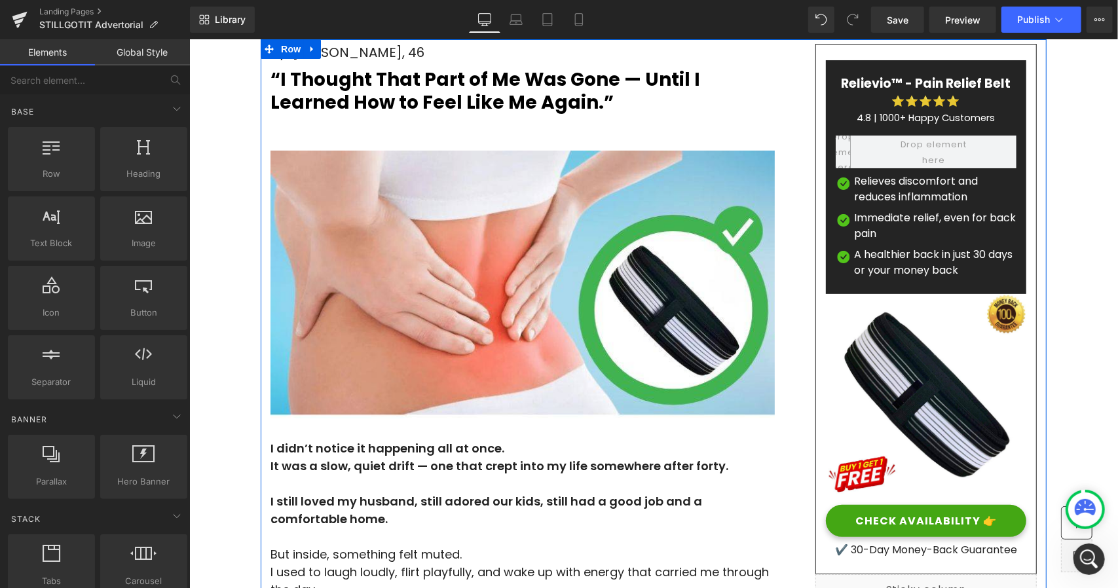
click at [333, 83] on b "“I Thought That Part of Me Was Gone — Until I Learned How to Feel Like Me Again…" at bounding box center [485, 90] width 430 height 48
click at [334, 83] on b "“I Thought That Part of Me Was Gone — Until I Learned How to Feel Like Me Again…" at bounding box center [485, 90] width 430 height 48
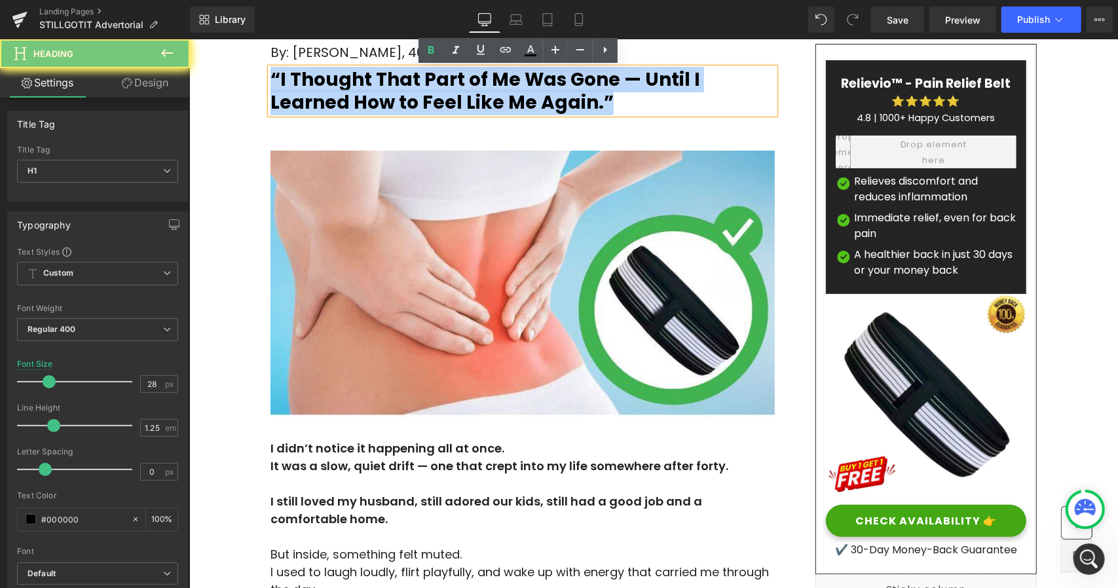
click at [334, 83] on b "“I Thought That Part of Me Was Gone — Until I Learned How to Feel Like Me Again…" at bounding box center [485, 90] width 430 height 48
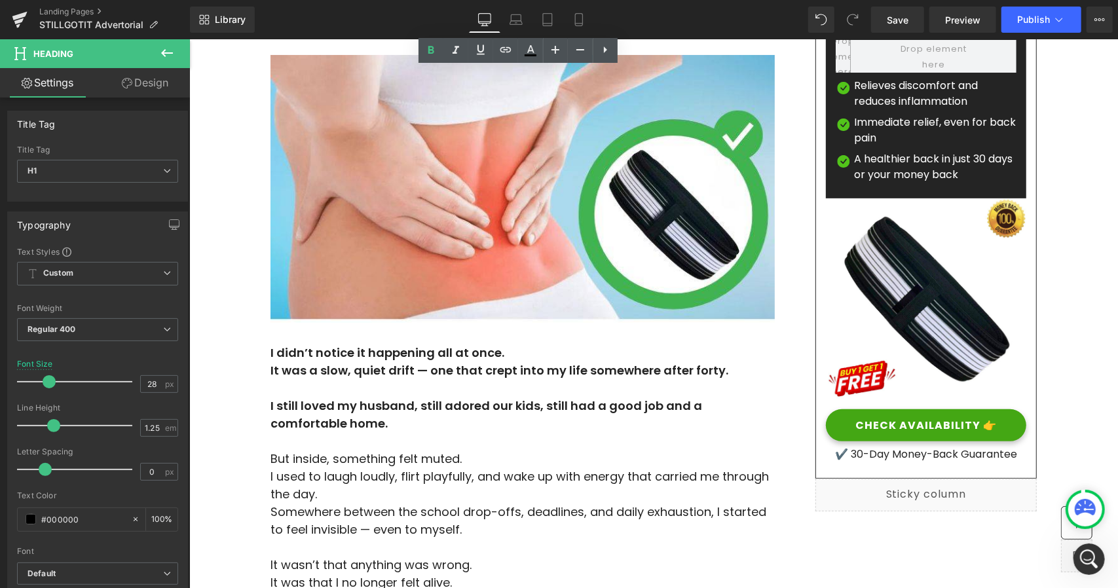
scroll to position [262, 0]
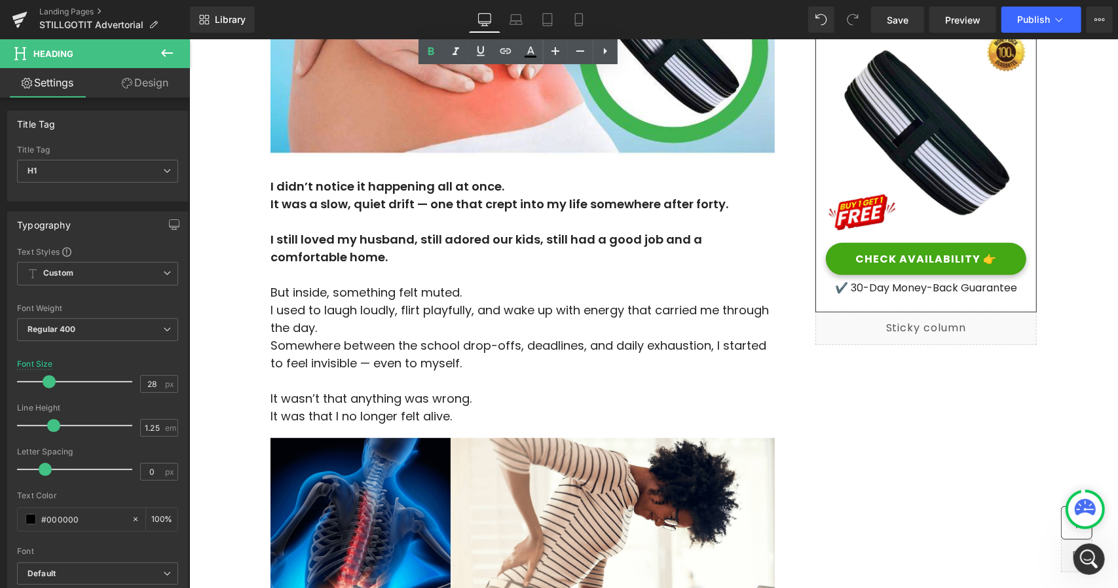
click at [414, 300] on p "But inside, something felt muted." at bounding box center [522, 292] width 504 height 18
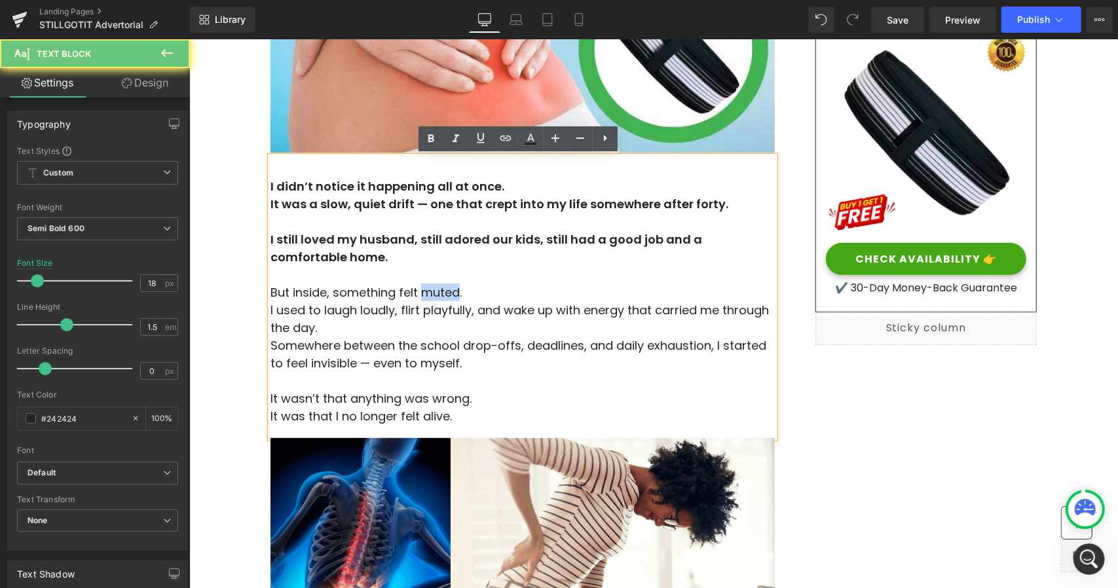
click at [414, 300] on p "But inside, something felt muted." at bounding box center [522, 292] width 504 height 18
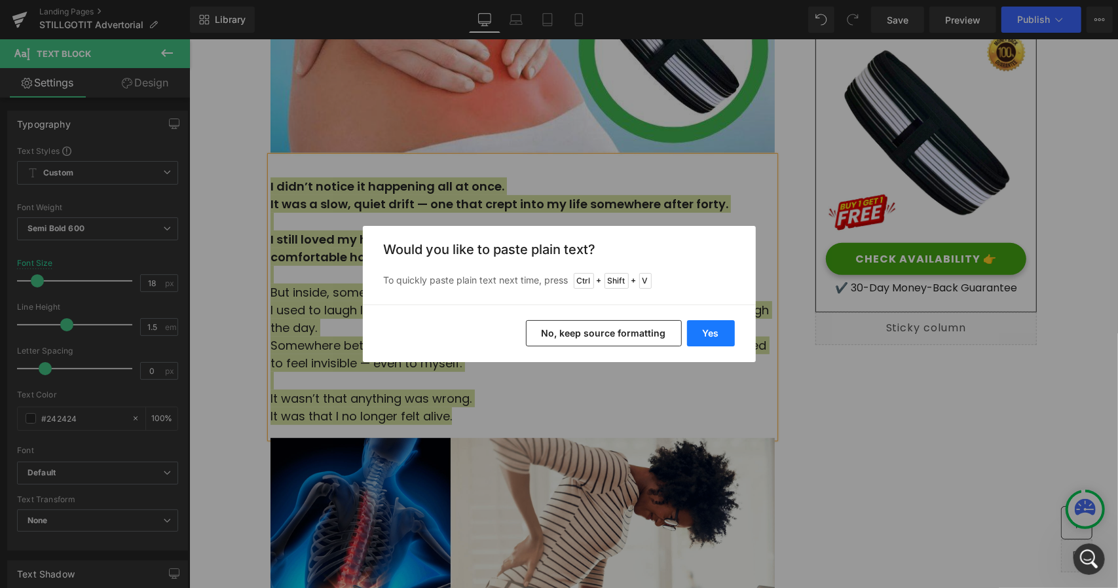
click at [704, 335] on button "Yes" at bounding box center [711, 333] width 48 height 26
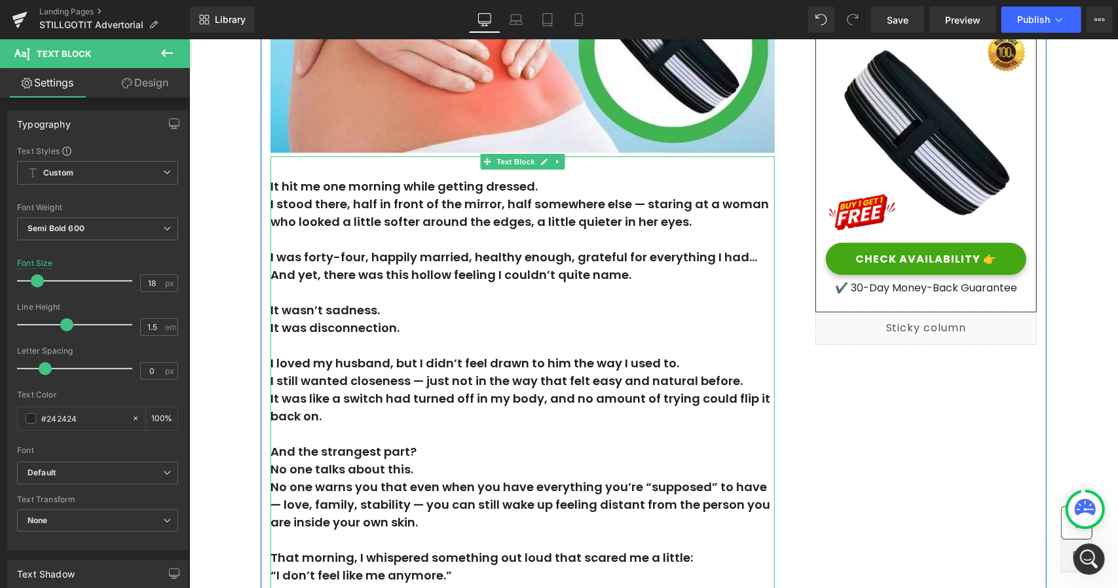
click at [372, 259] on p "I was forty-four, happily married, healthy enough, grateful for everything I ha…" at bounding box center [522, 257] width 504 height 18
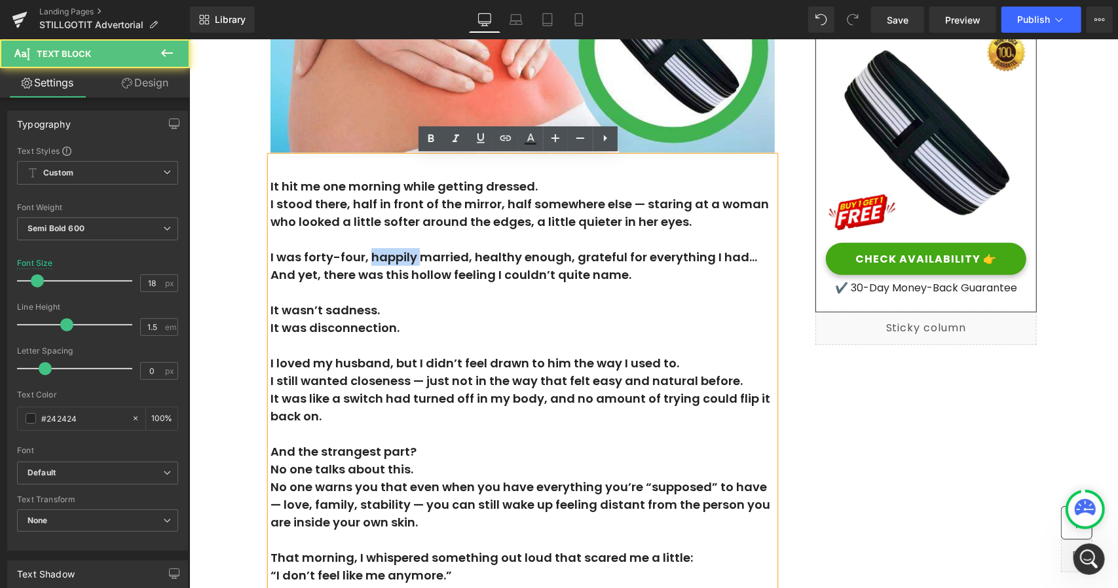
click at [372, 259] on p "I was forty-four, happily married, healthy enough, grateful for everything I ha…" at bounding box center [522, 257] width 504 height 18
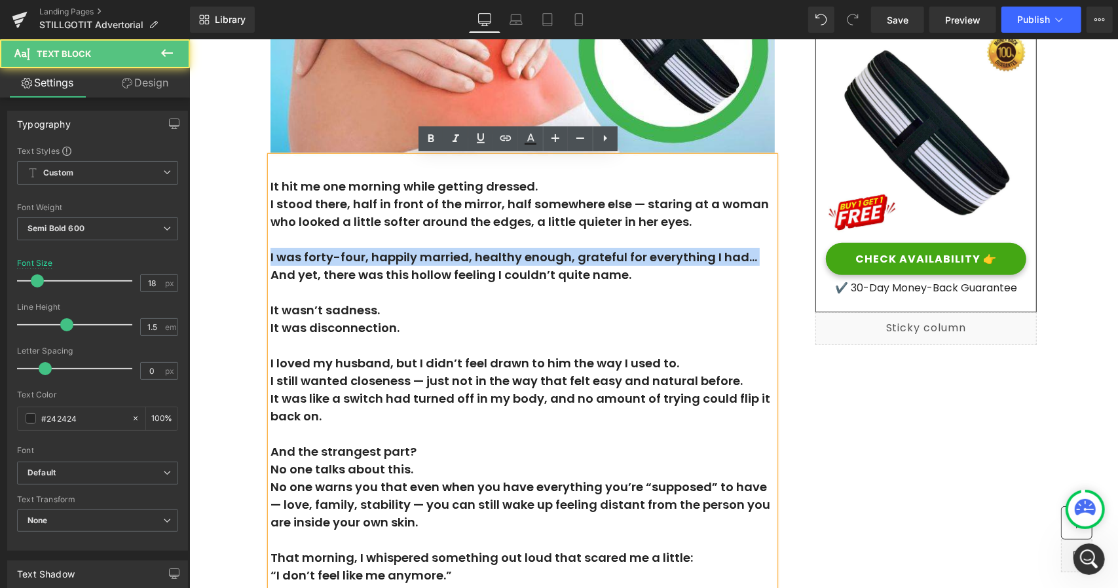
click at [372, 259] on p "I was forty-four, happily married, healthy enough, grateful for everything I ha…" at bounding box center [522, 257] width 504 height 18
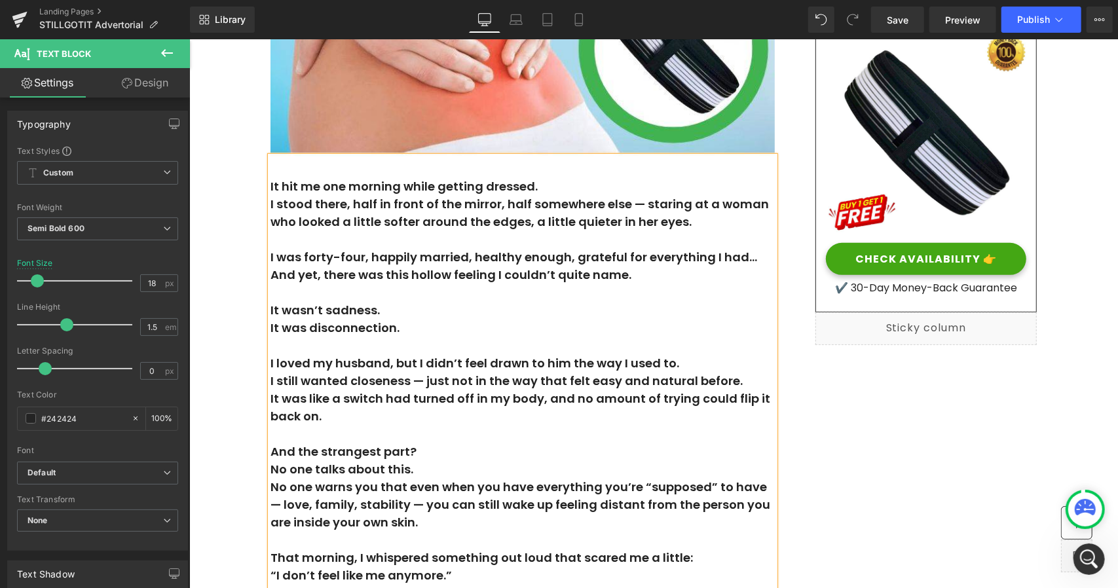
click at [368, 252] on p "I was forty-four, happily married, healthy enough, grateful for everything I ha…" at bounding box center [522, 257] width 504 height 18
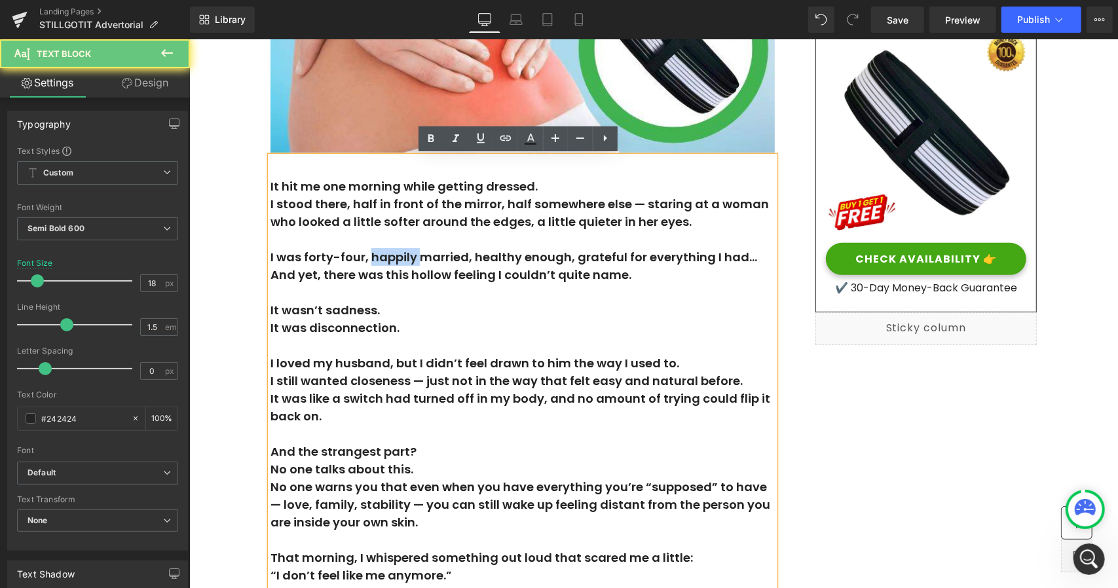
click at [368, 252] on p "I was forty-four, happily married, healthy enough, grateful for everything I ha…" at bounding box center [522, 257] width 504 height 18
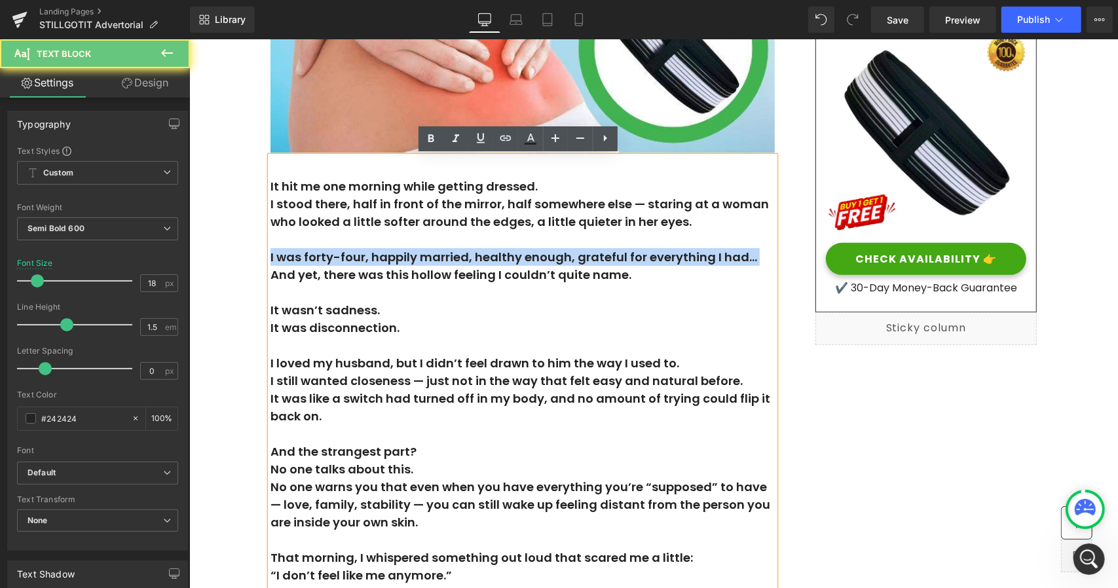
click at [368, 252] on p "I was forty-four, happily married, healthy enough, grateful for everything I ha…" at bounding box center [522, 257] width 504 height 18
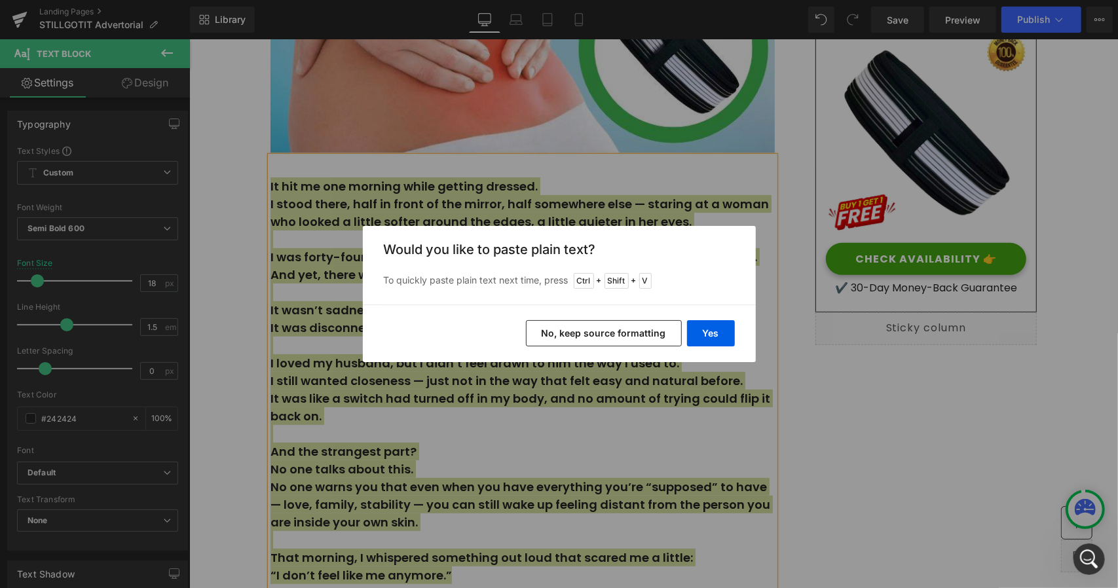
click at [597, 334] on button "No, keep source formatting" at bounding box center [604, 333] width 156 height 26
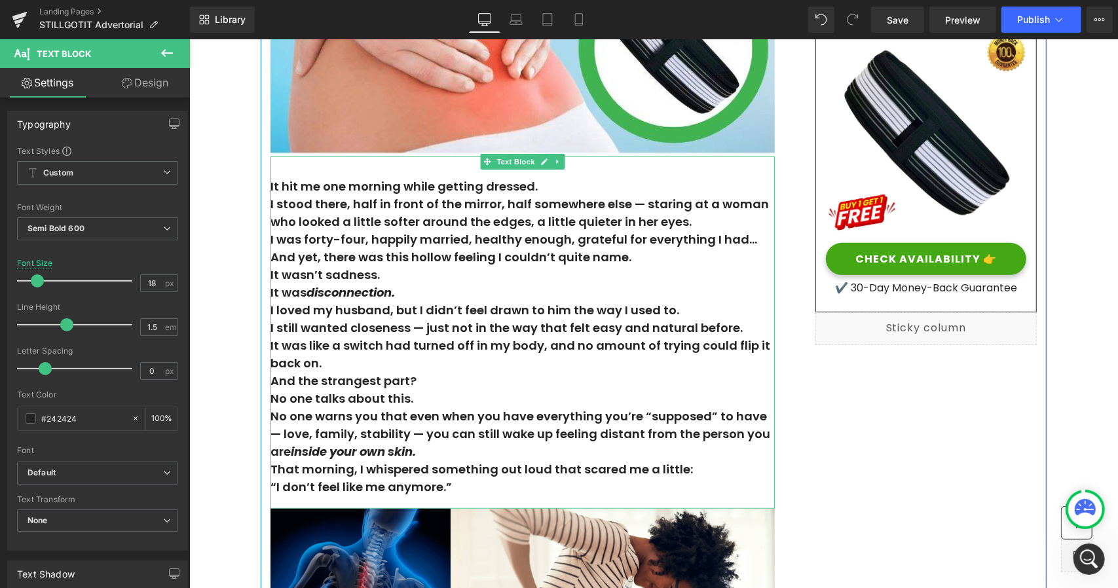
click at [409, 287] on p "It wasn’t sadness. It was disconnection." at bounding box center [522, 282] width 504 height 35
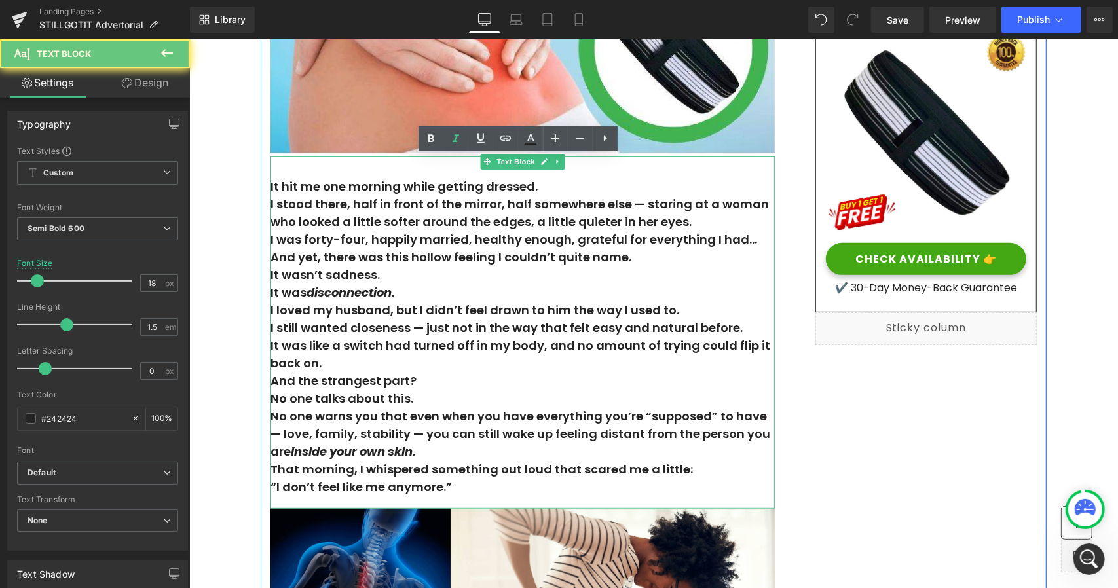
click at [409, 287] on p "It wasn’t sadness. It was disconnection." at bounding box center [522, 282] width 504 height 35
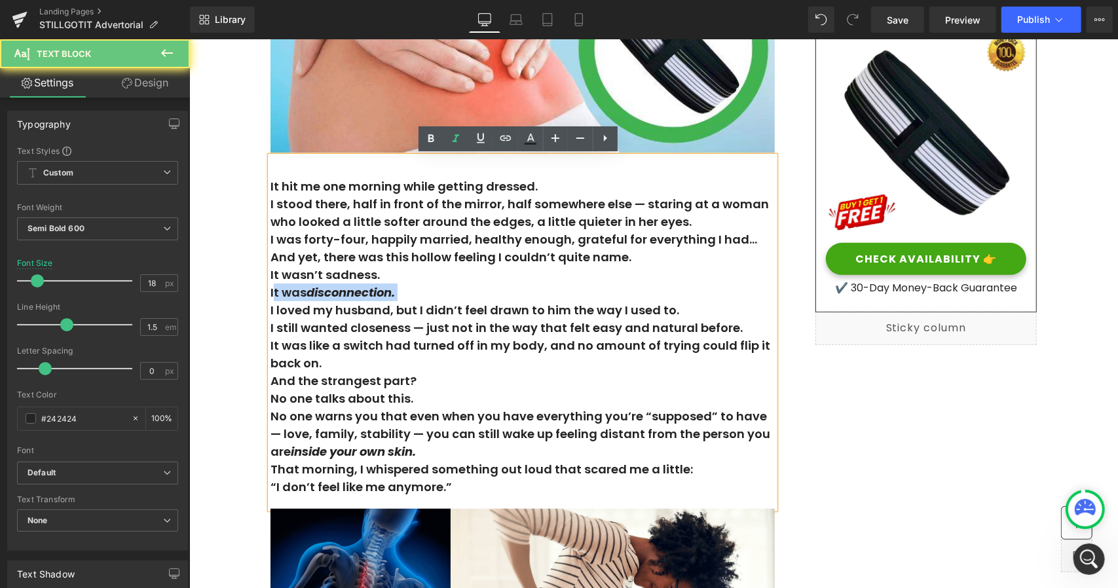
click at [409, 287] on p "It wasn’t sadness. It was disconnection." at bounding box center [522, 282] width 504 height 35
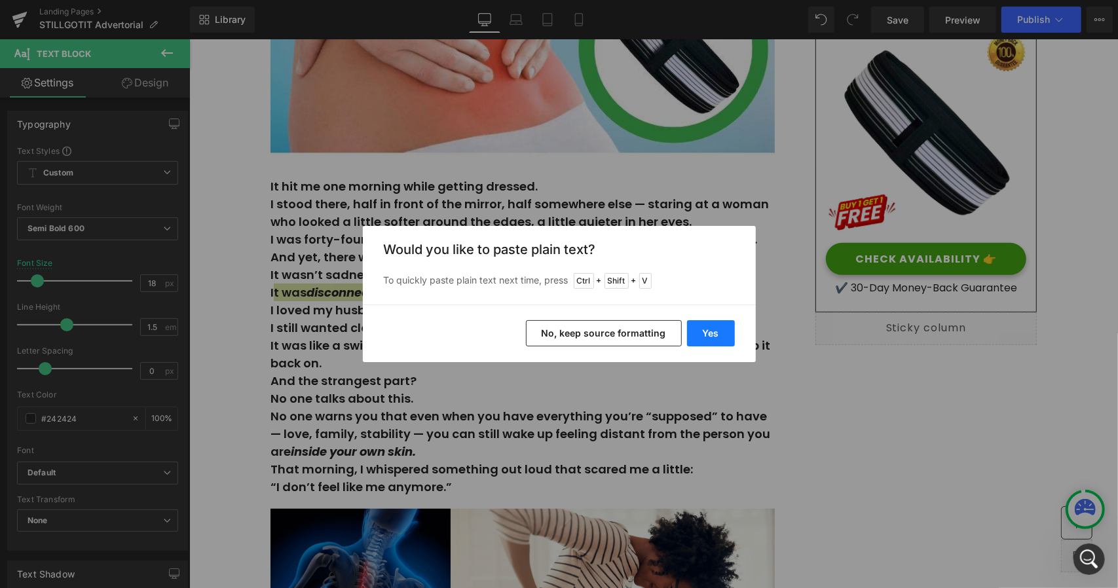
click at [722, 342] on button "Yes" at bounding box center [711, 333] width 48 height 26
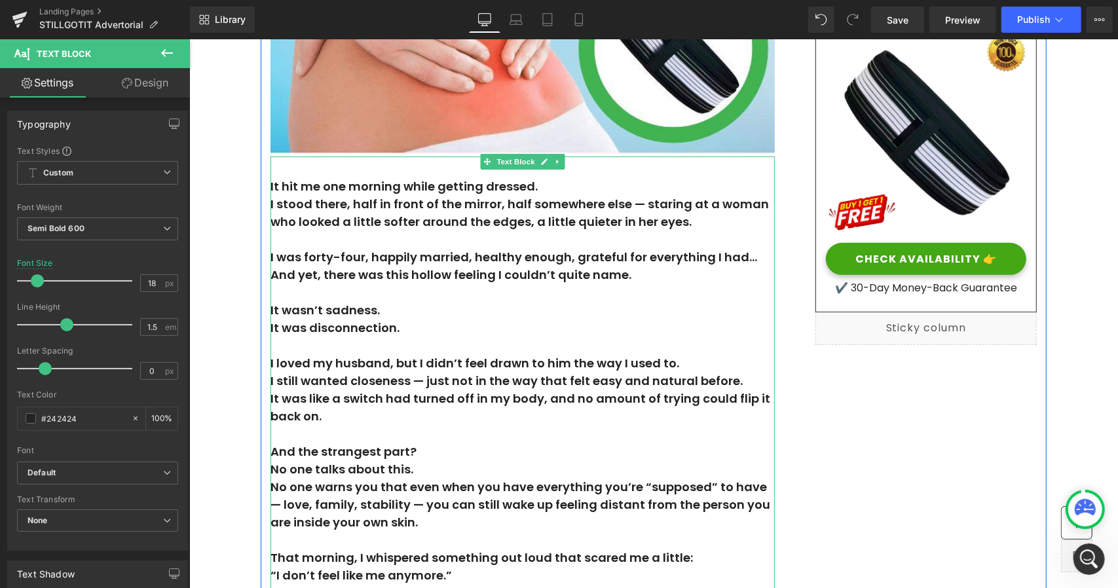
click at [322, 271] on p "And yet, there was this hollow feeling I couldn’t quite name." at bounding box center [522, 274] width 504 height 18
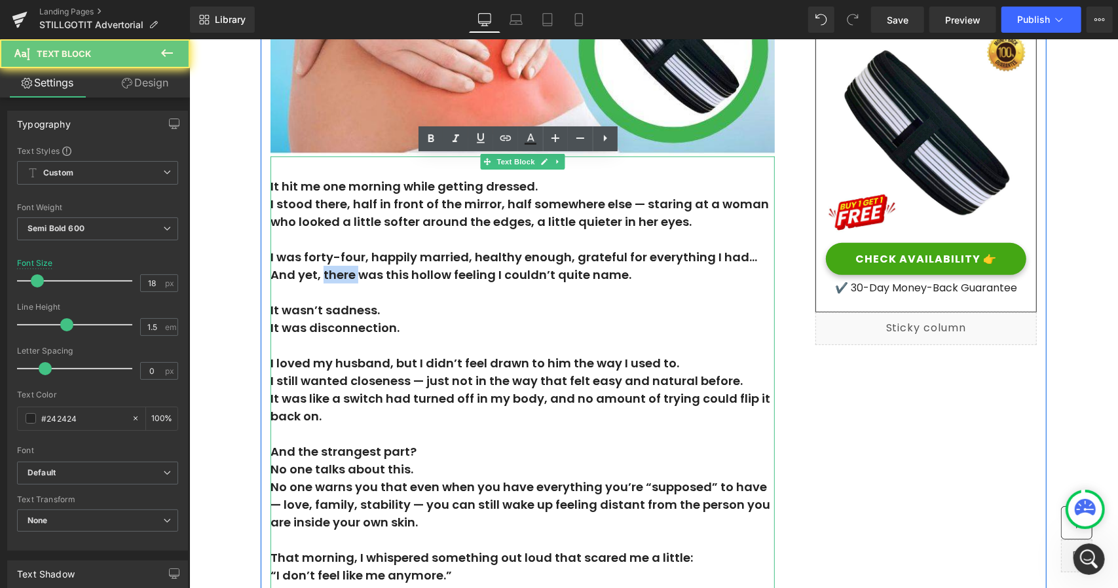
click at [322, 271] on p "And yet, there was this hollow feeling I couldn’t quite name." at bounding box center [522, 274] width 504 height 18
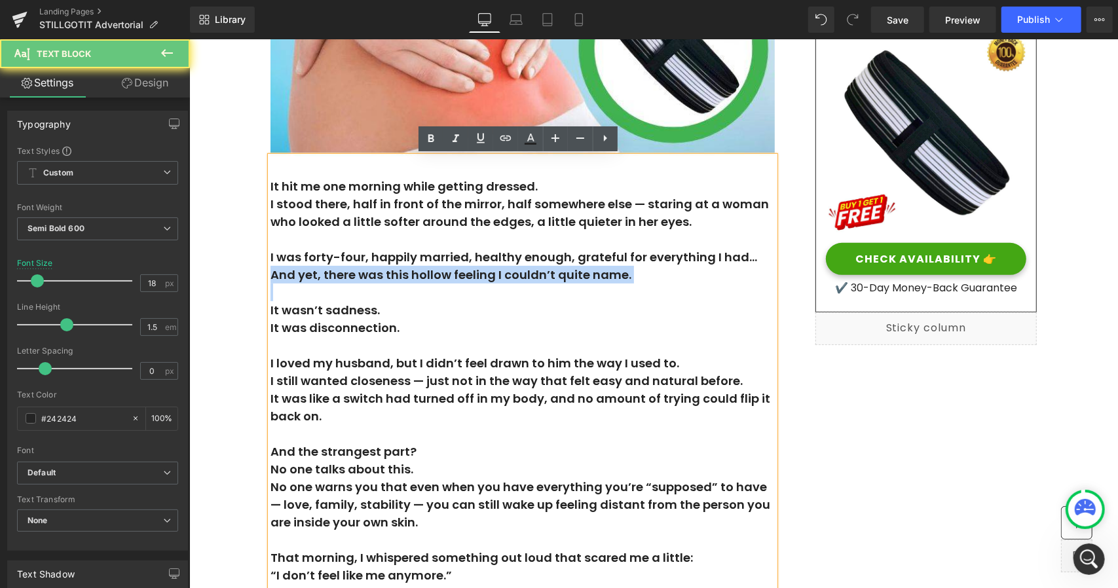
click at [322, 271] on p "And yet, there was this hollow feeling I couldn’t quite name." at bounding box center [522, 274] width 504 height 18
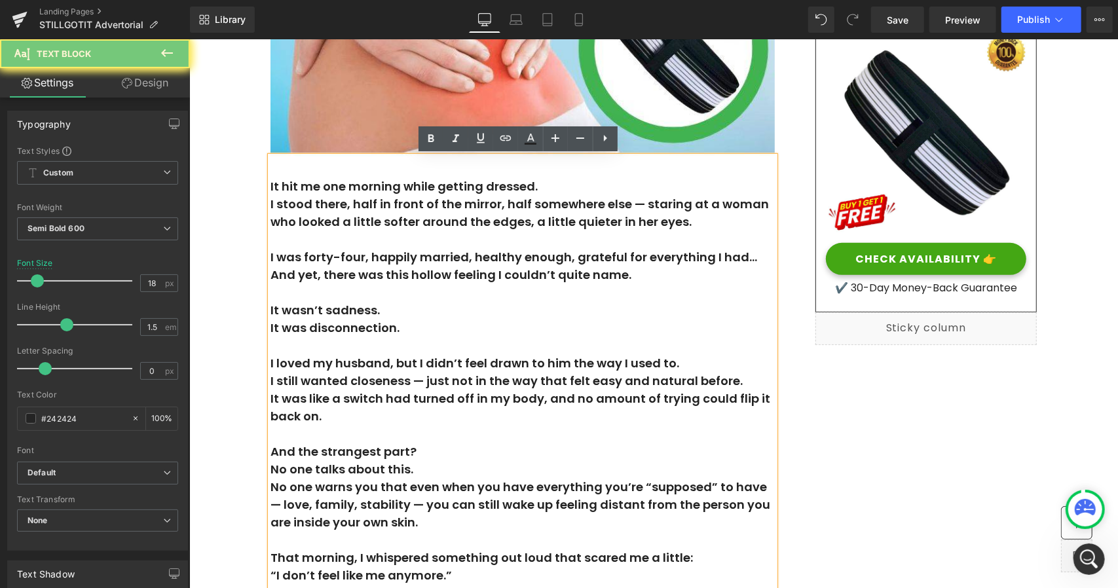
click at [318, 309] on p "It wasn’t sadness." at bounding box center [522, 310] width 504 height 18
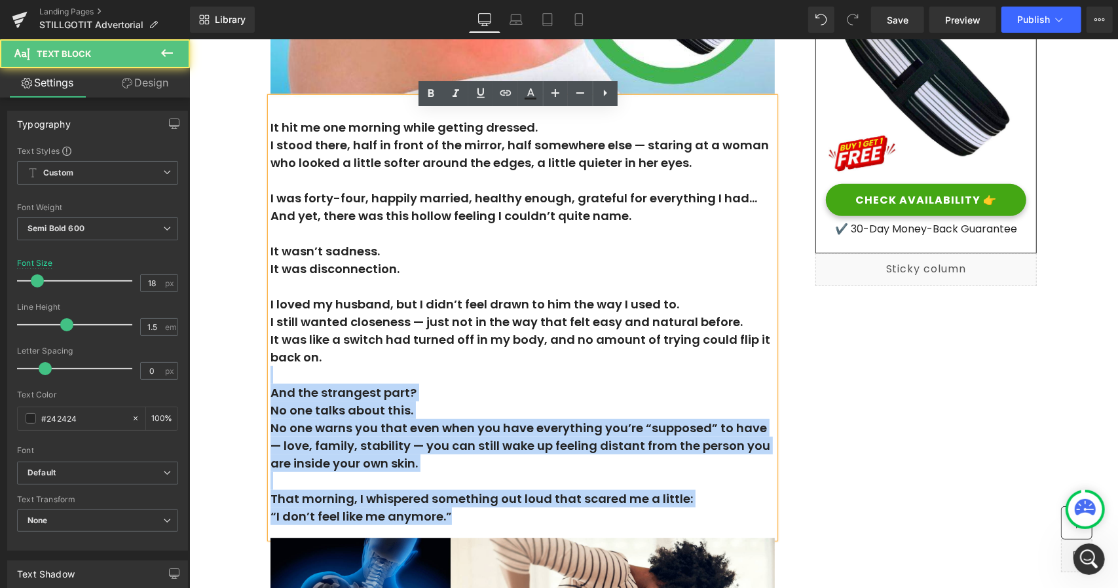
scroll to position [328, 0]
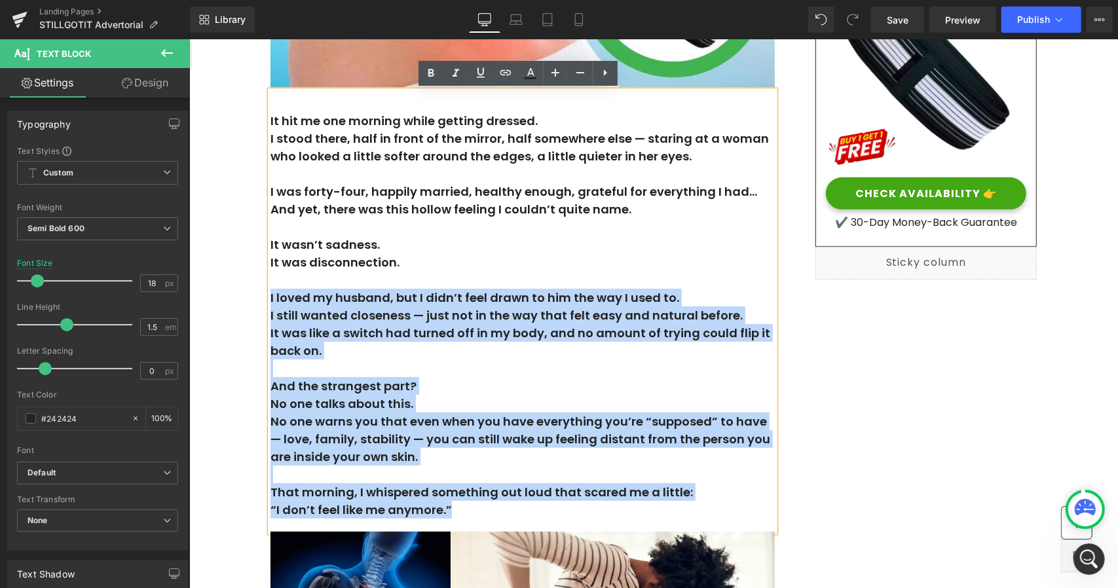
drag, startPoint x: 262, startPoint y: 359, endPoint x: 265, endPoint y: 293, distance: 65.6
click at [270, 293] on div "It hit me one morning while getting dressed. I stood there, half in front of th…" at bounding box center [522, 310] width 504 height 441
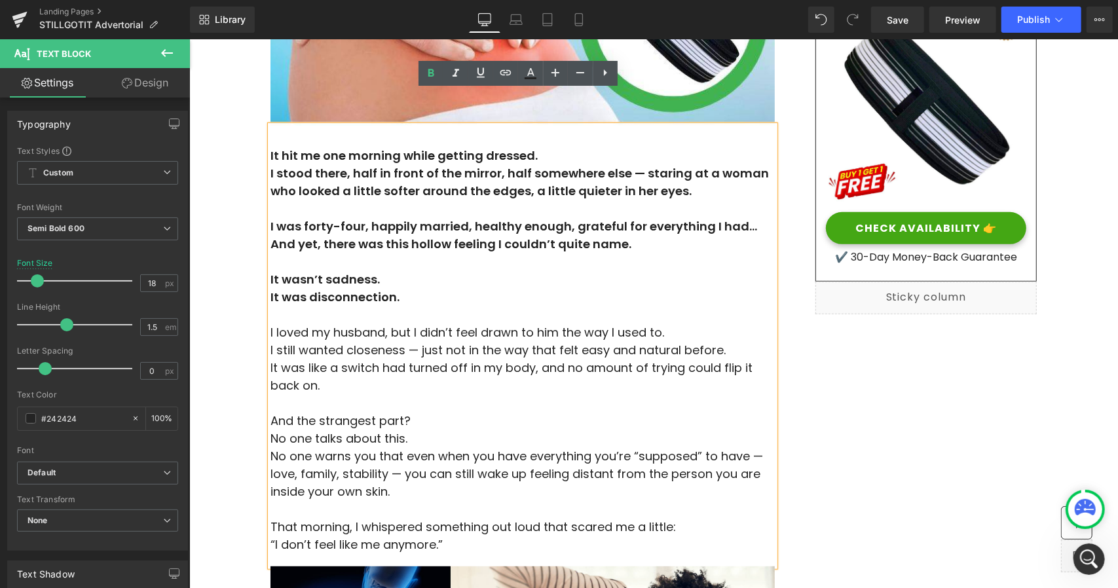
scroll to position [197, 0]
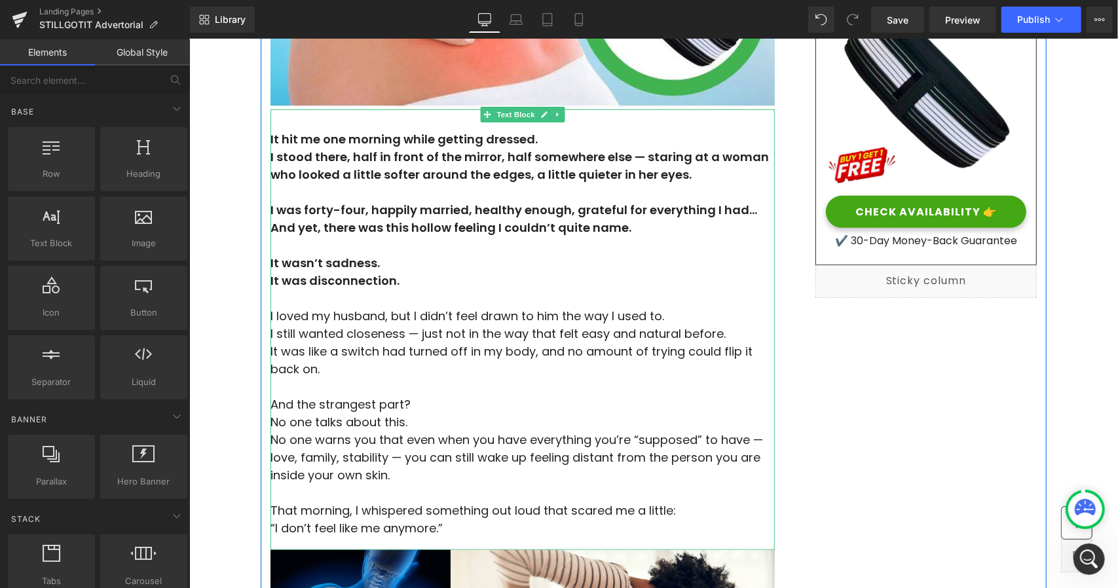
scroll to position [328, 0]
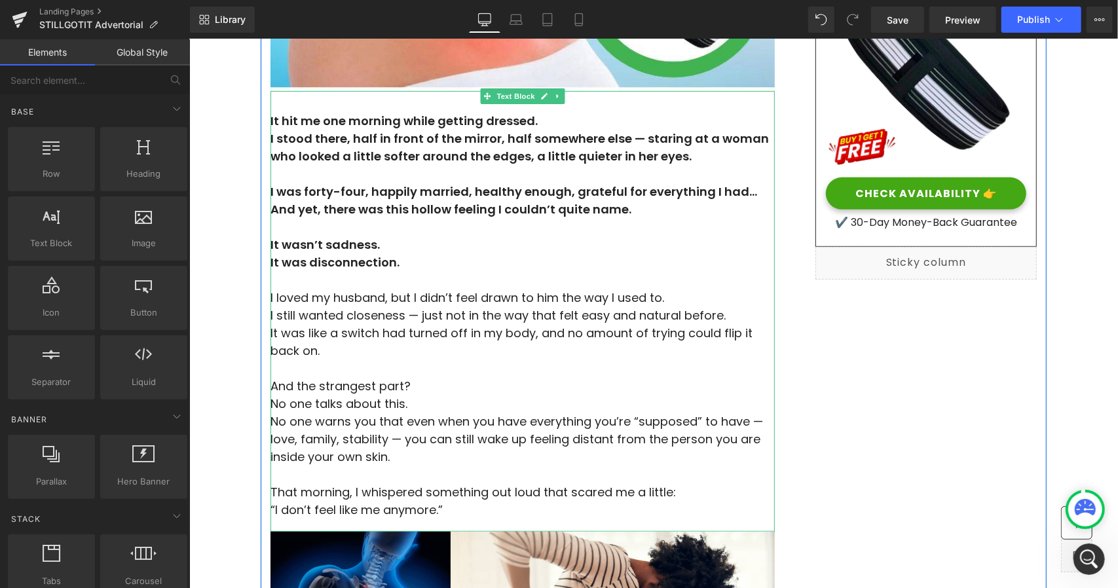
click at [273, 396] on span "No one talks about this." at bounding box center [338, 403] width 137 height 16
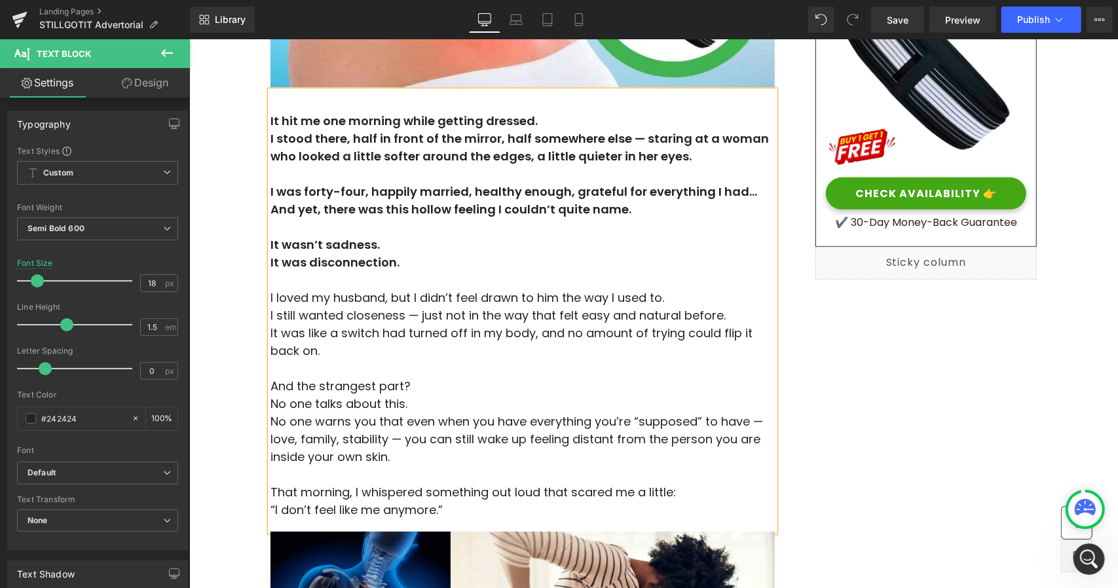
click at [270, 407] on span "N" at bounding box center [274, 403] width 8 height 16
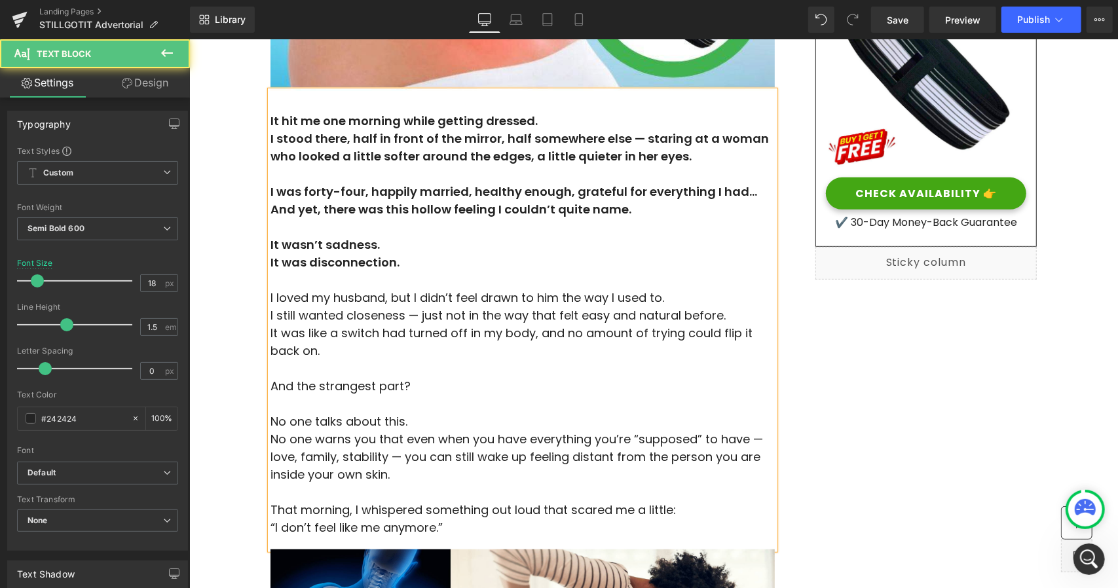
click at [270, 439] on span "No one warns you that even when you have everything you’re “supposed” to have —…" at bounding box center [516, 456] width 493 height 52
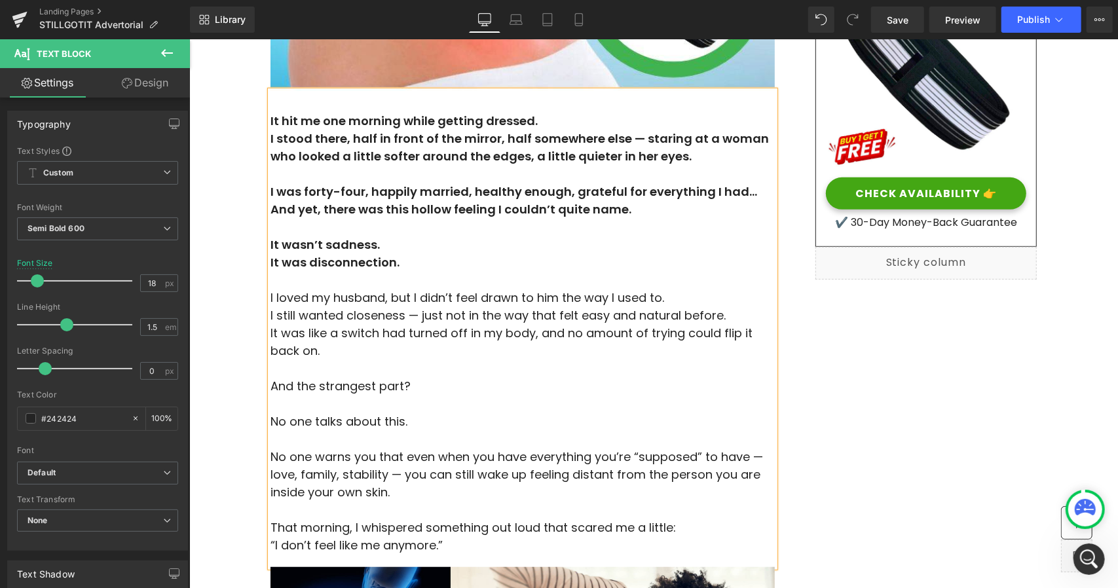
click at [270, 479] on span "No one warns you that even when you have everything you’re “supposed” to have —…" at bounding box center [516, 474] width 493 height 52
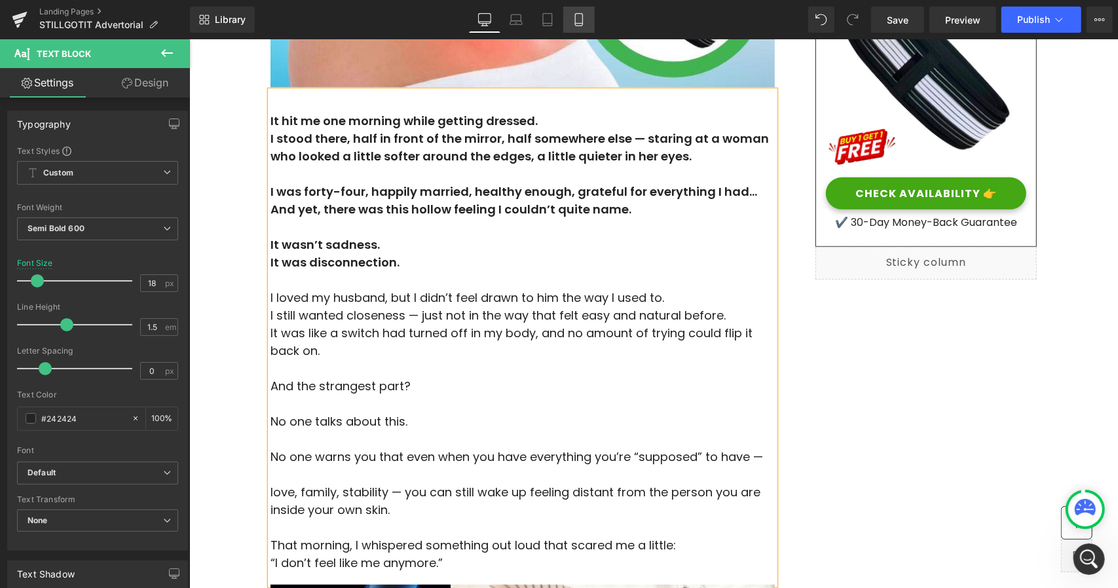
click at [573, 20] on icon at bounding box center [579, 19] width 13 height 13
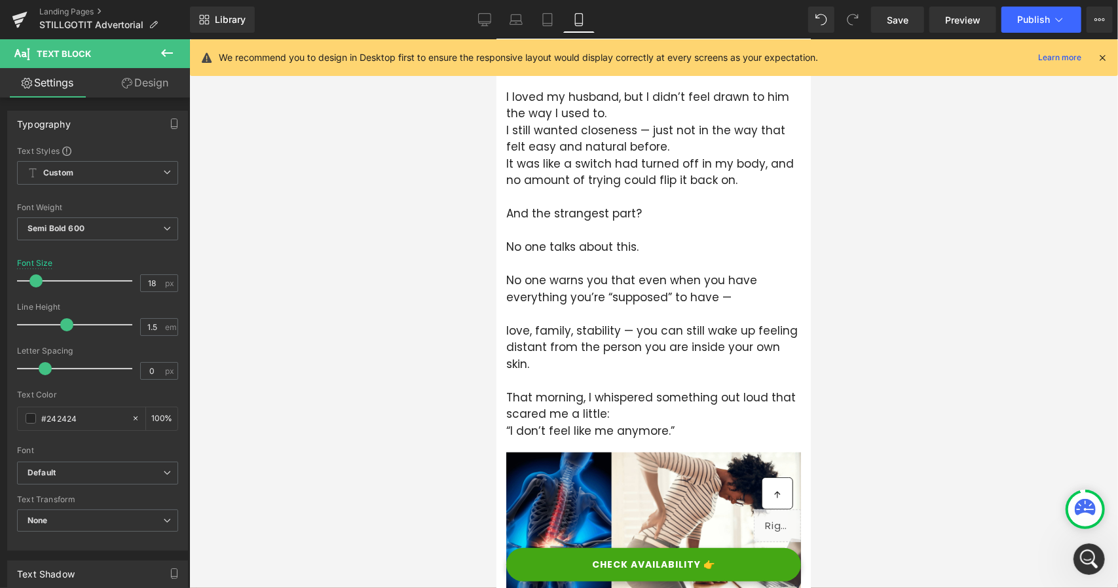
scroll to position [224, 0]
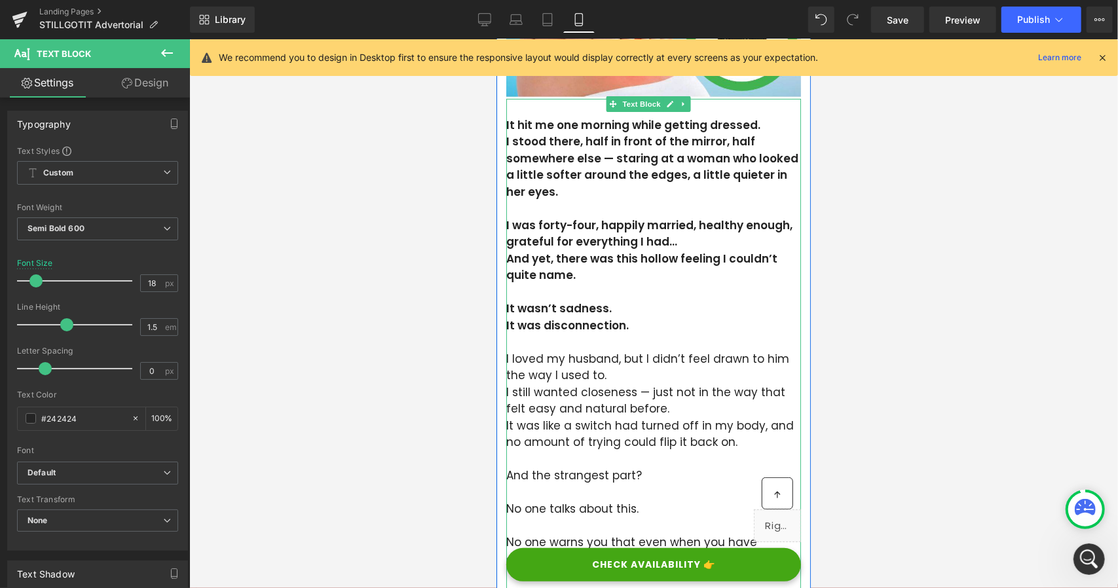
click at [566, 262] on p "And yet, there was this hollow feeling I couldn’t quite name." at bounding box center [653, 266] width 295 height 33
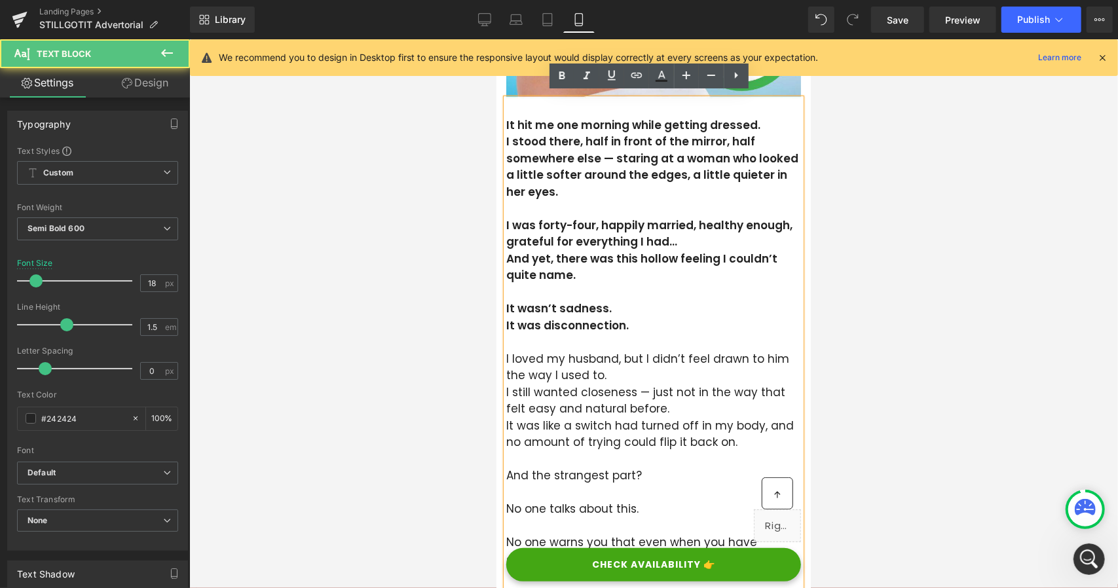
click at [510, 254] on p "And yet, there was this hollow feeling I couldn’t quite name." at bounding box center [653, 266] width 295 height 33
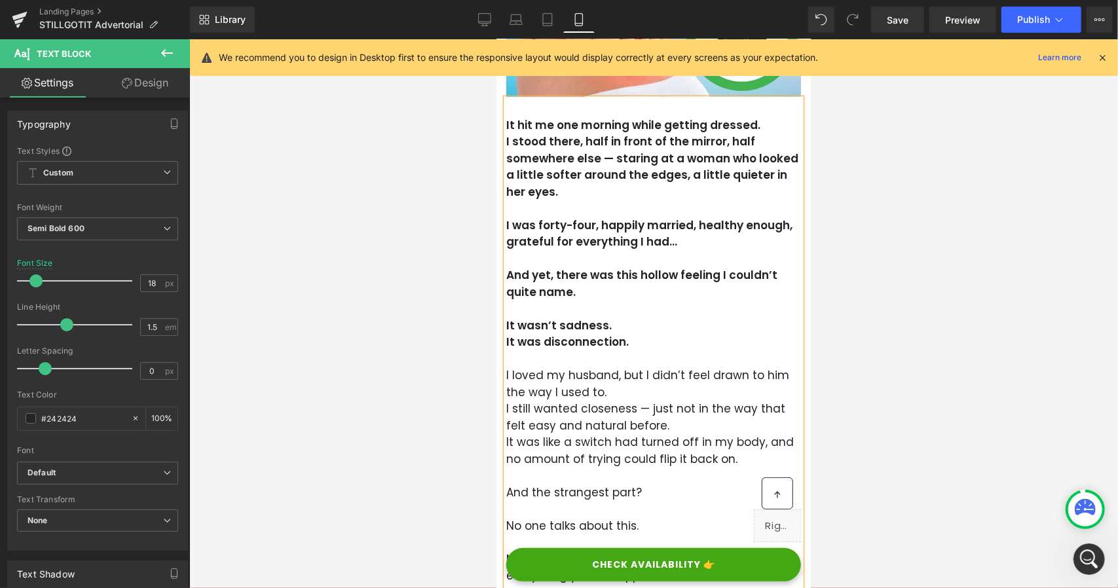
click at [506, 154] on p "I stood there, half in front of the mirror, half somewhere else — staring at a …" at bounding box center [653, 166] width 295 height 67
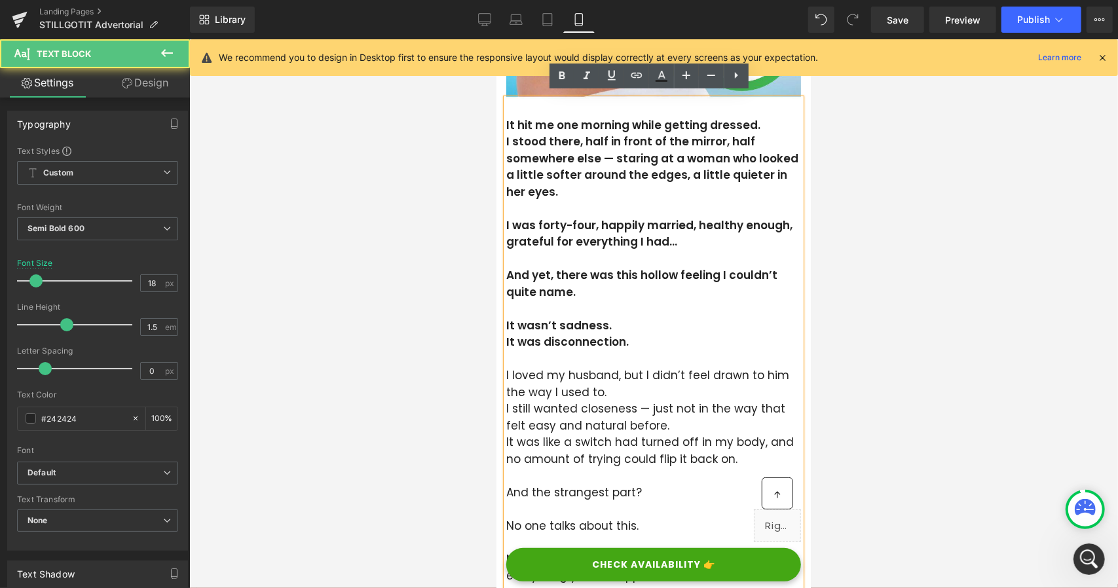
click at [506, 136] on div "It hit me one morning while getting dressed. I stood there, half in front of th…" at bounding box center [653, 414] width 295 height 633
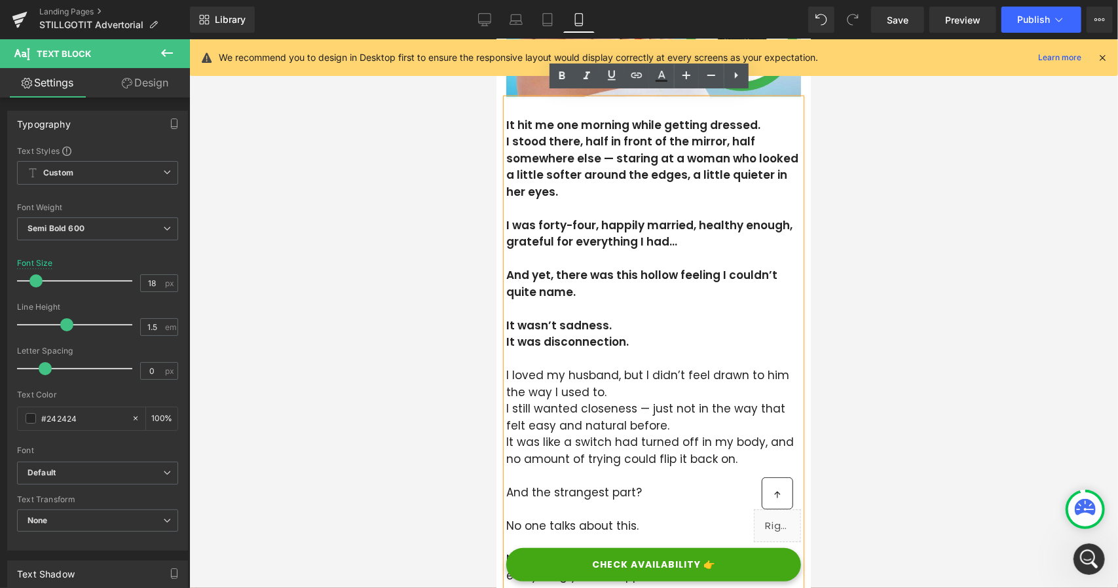
click at [507, 138] on p "I stood there, half in front of the mirror, half somewhere else — staring at a …" at bounding box center [653, 166] width 295 height 67
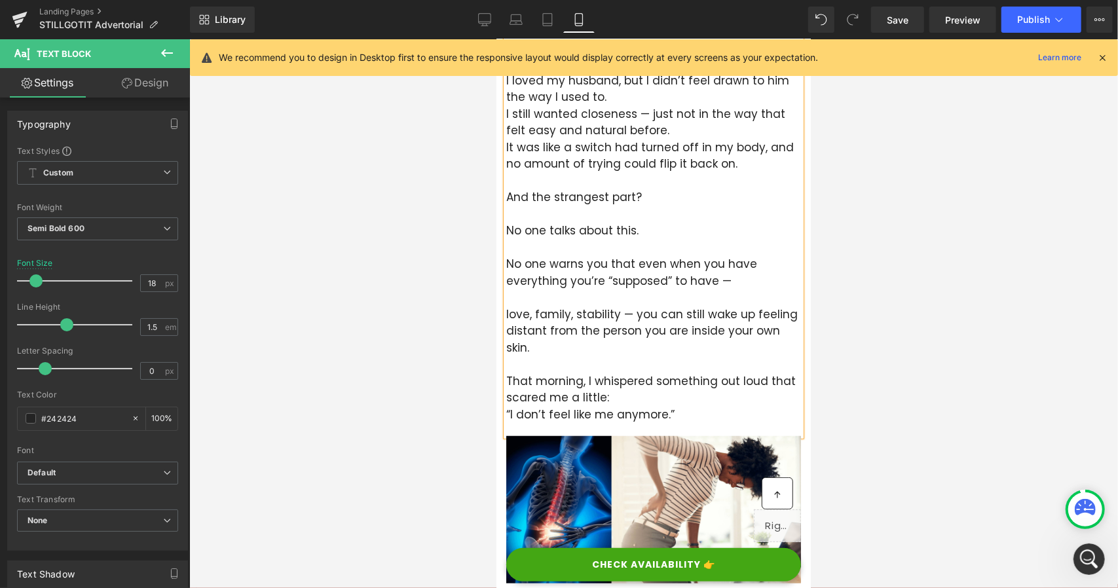
scroll to position [683, 0]
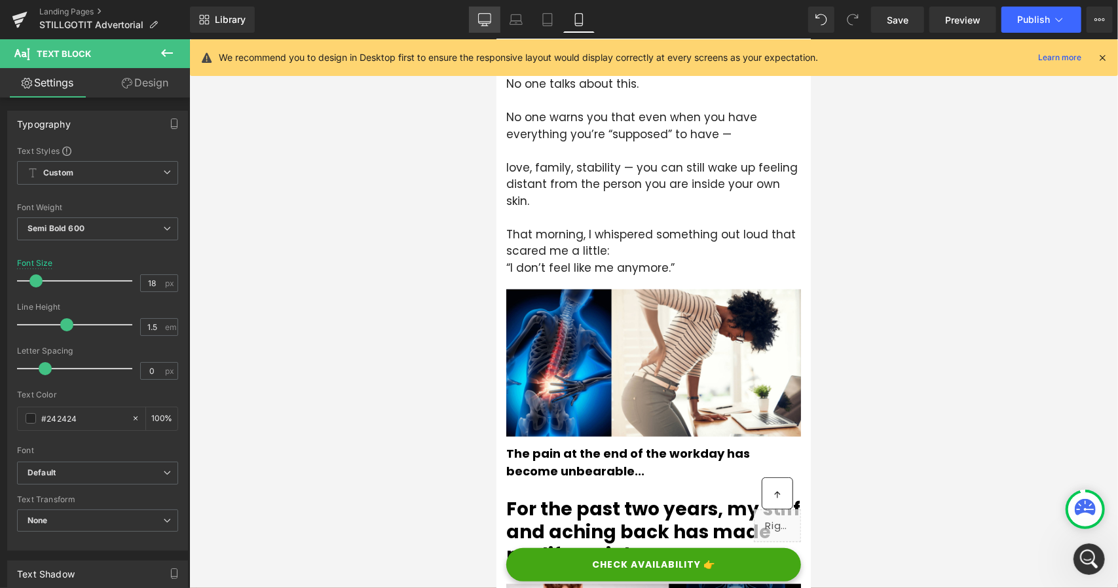
click at [474, 25] on link "Desktop" at bounding box center [484, 20] width 31 height 26
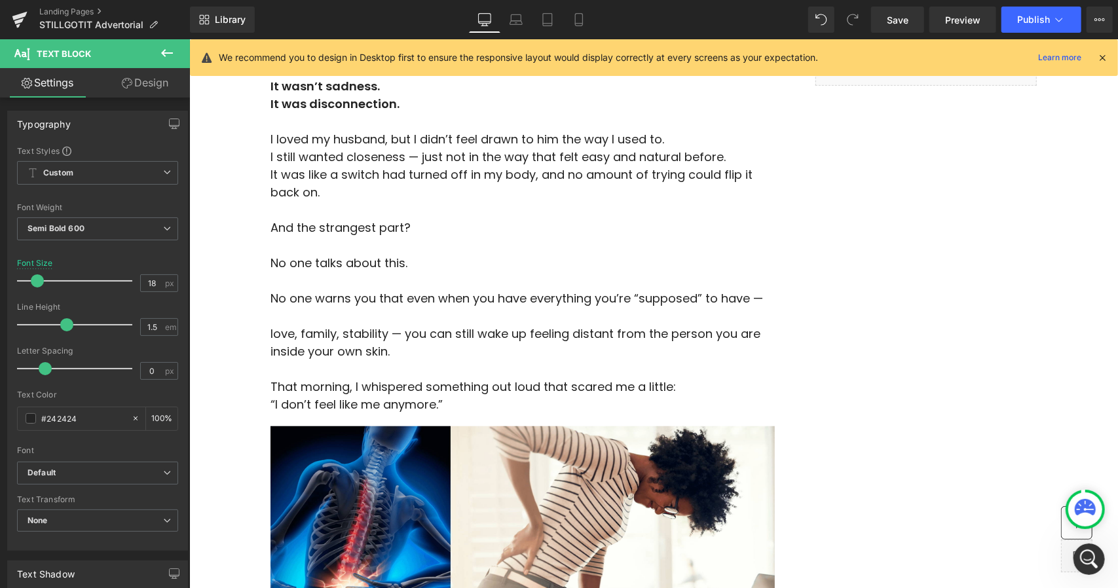
scroll to position [521, 0]
click at [1031, 22] on span "Publish" at bounding box center [1033, 19] width 33 height 10
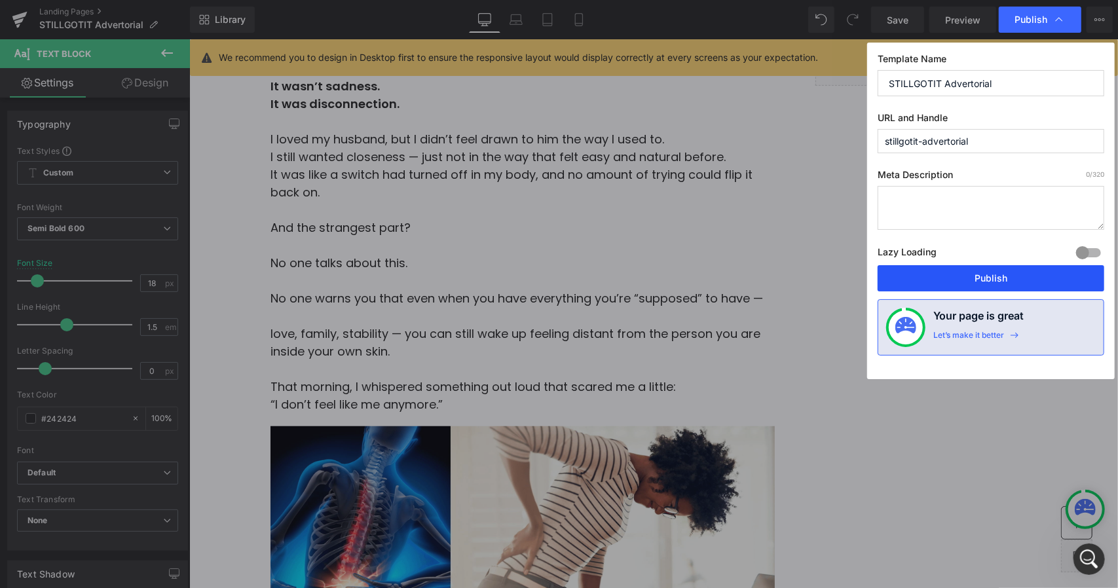
click at [892, 276] on button "Publish" at bounding box center [991, 278] width 227 height 26
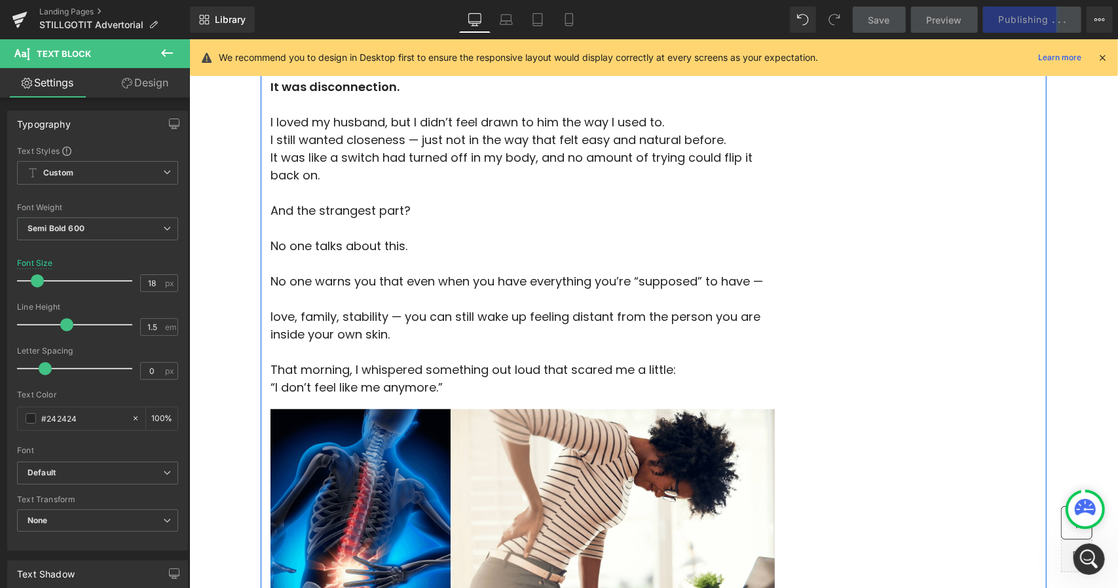
scroll to position [521, 0]
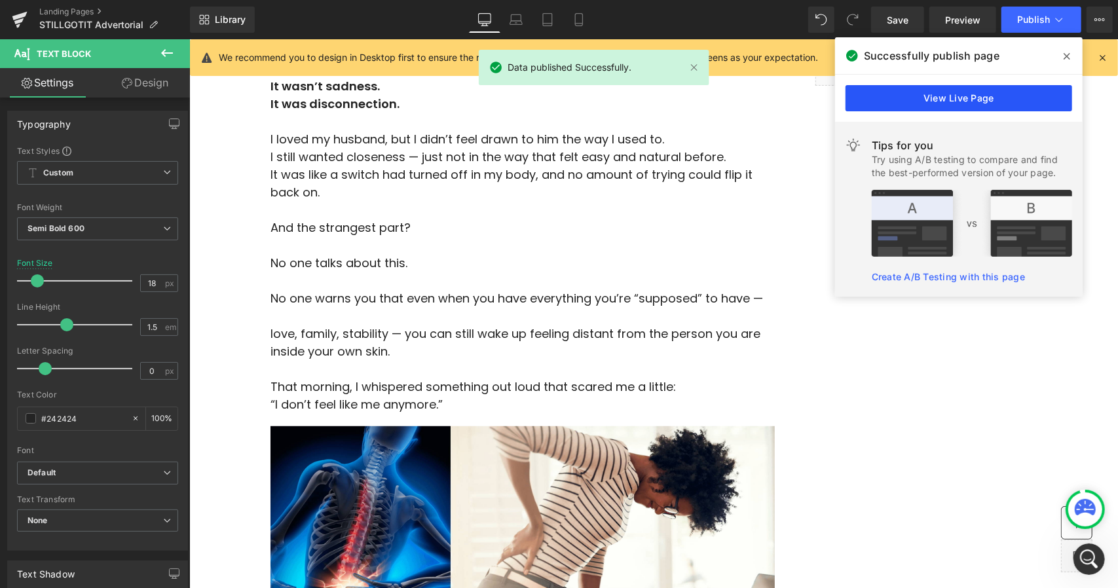
click at [983, 88] on link "View Live Page" at bounding box center [959, 98] width 227 height 26
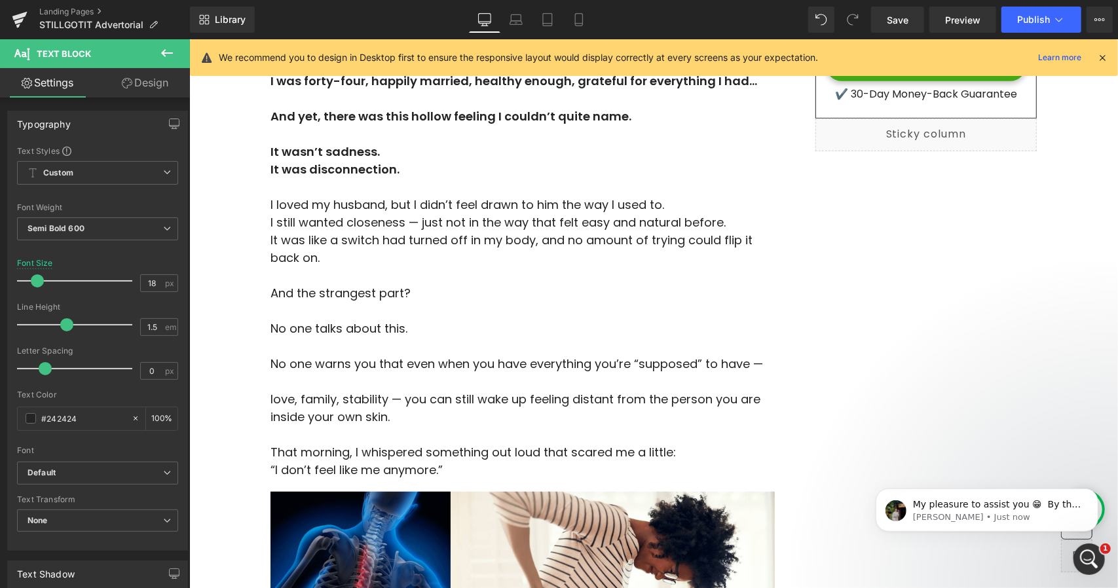
scroll to position [1748, 0]
click at [1084, 559] on icon "Open Intercom Messenger" at bounding box center [1087, 557] width 9 height 10
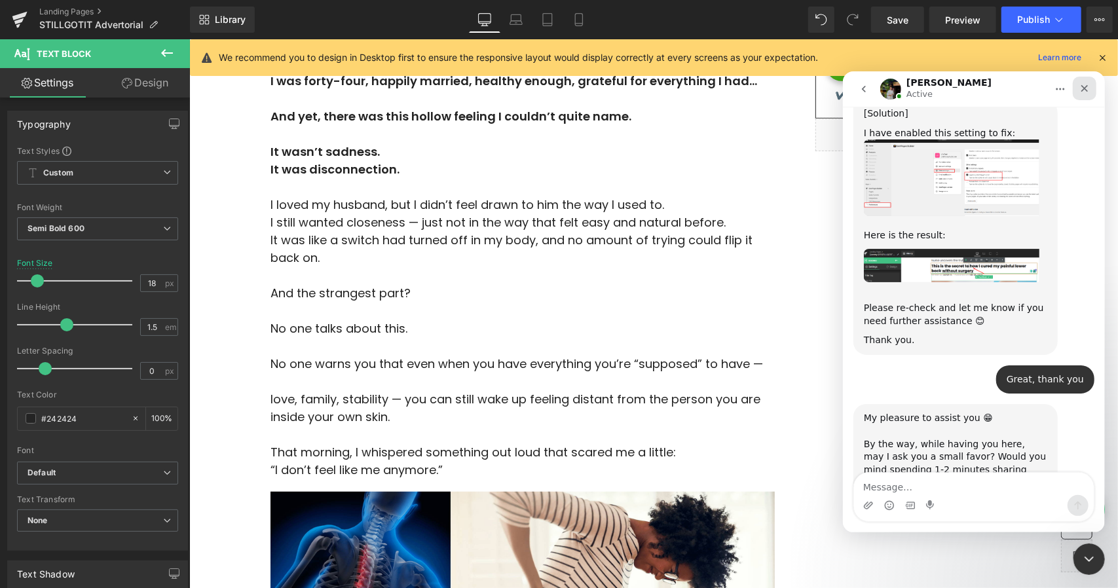
click at [1085, 79] on div "Close" at bounding box center [1084, 88] width 24 height 24
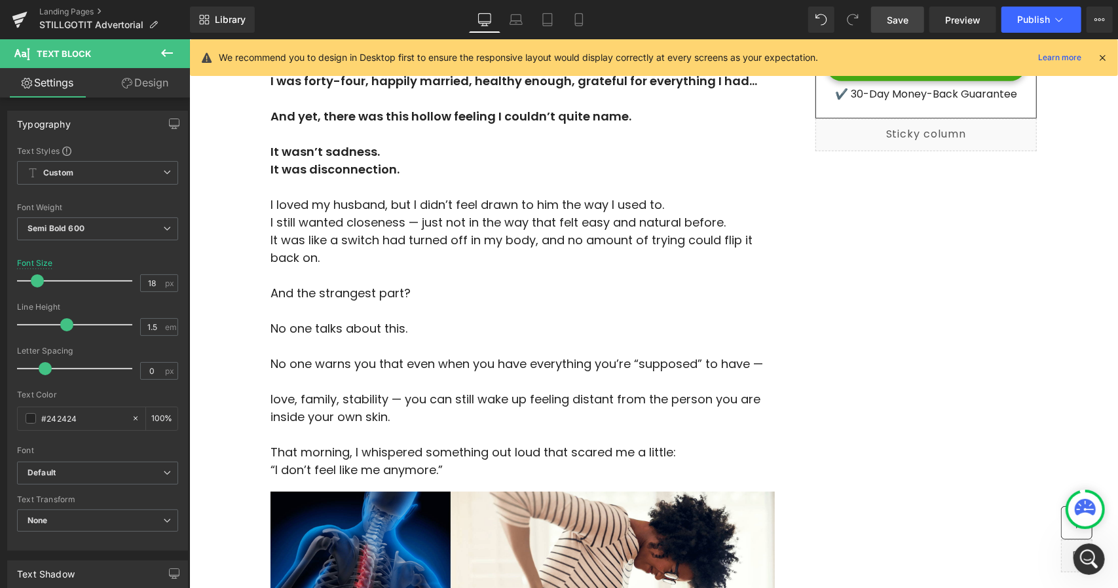
click at [890, 20] on span "Save" at bounding box center [898, 20] width 22 height 14
